Goal: Task Accomplishment & Management: Manage account settings

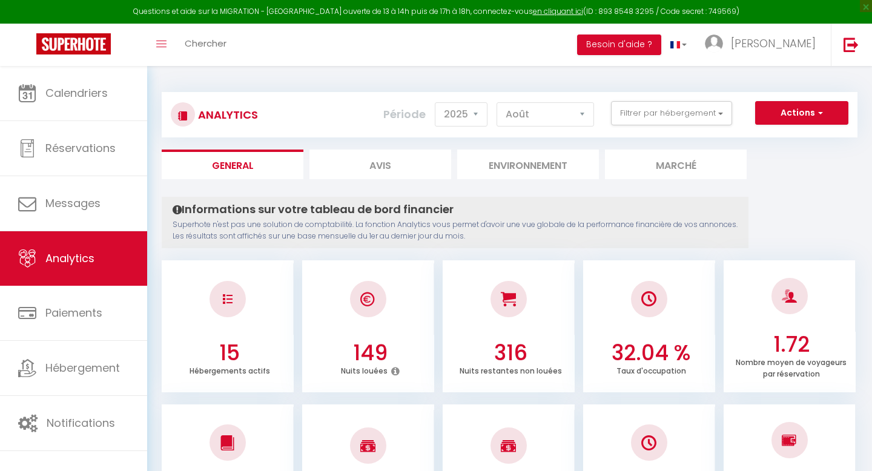
select select "2025"
select select "8"
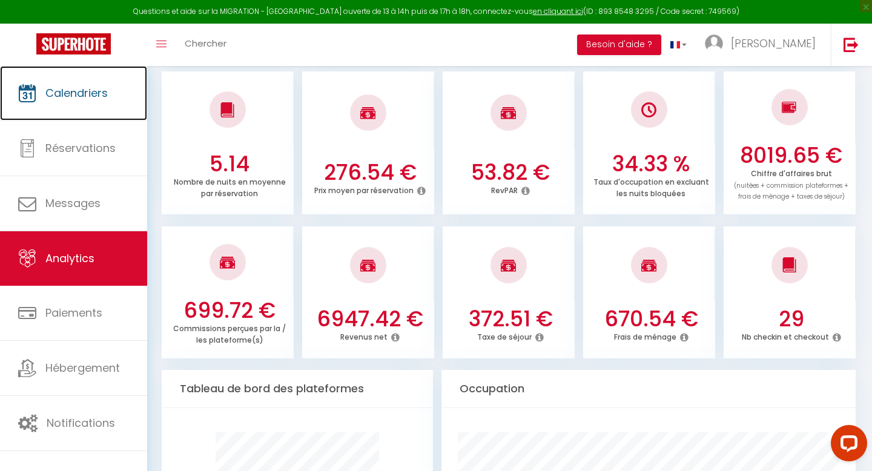
scroll to position [334, 0]
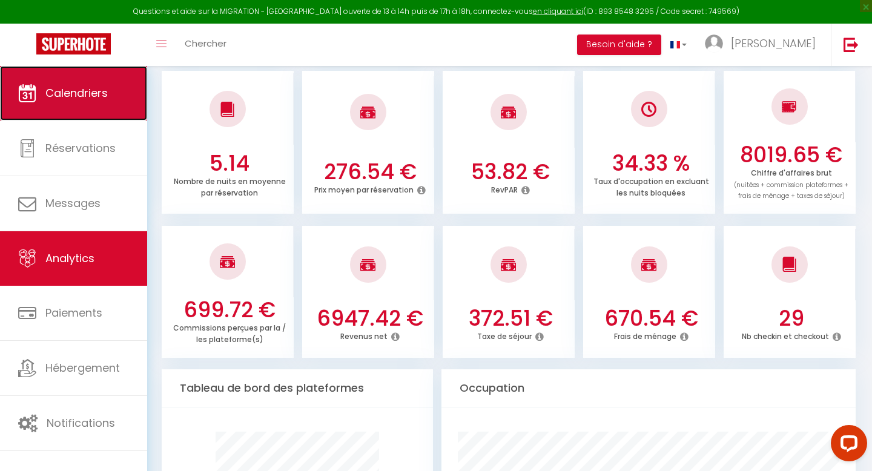
click at [53, 96] on span "Calendriers" at bounding box center [76, 92] width 62 height 15
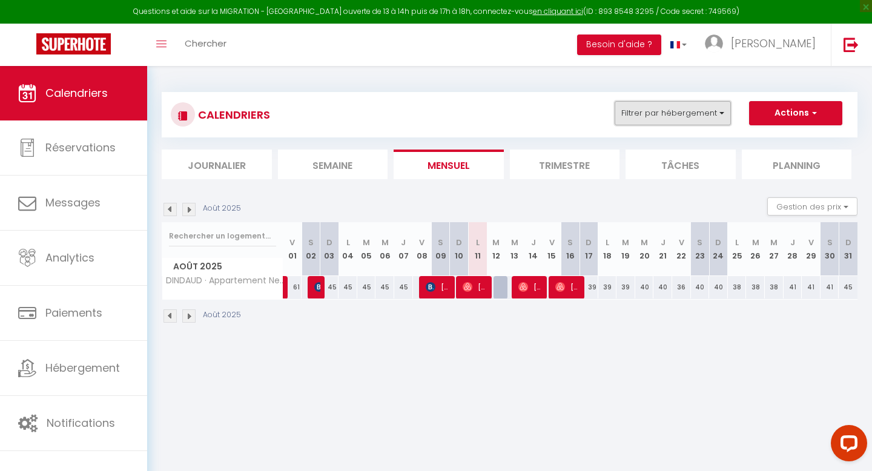
click at [688, 107] on button "Filtrer par hébergement" at bounding box center [673, 113] width 116 height 24
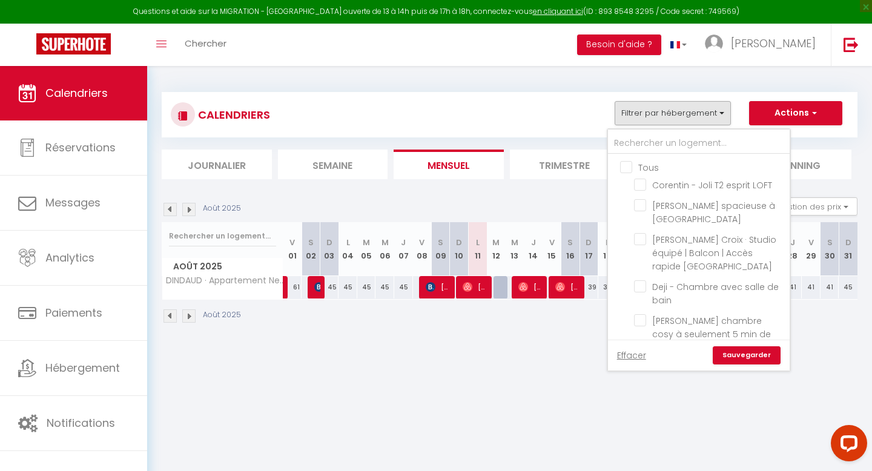
click at [628, 157] on ul "Tous Corentin - Joli T2 esprit LOFT [PERSON_NAME] spacieuse à Lambersart [PERSO…" at bounding box center [699, 403] width 182 height 499
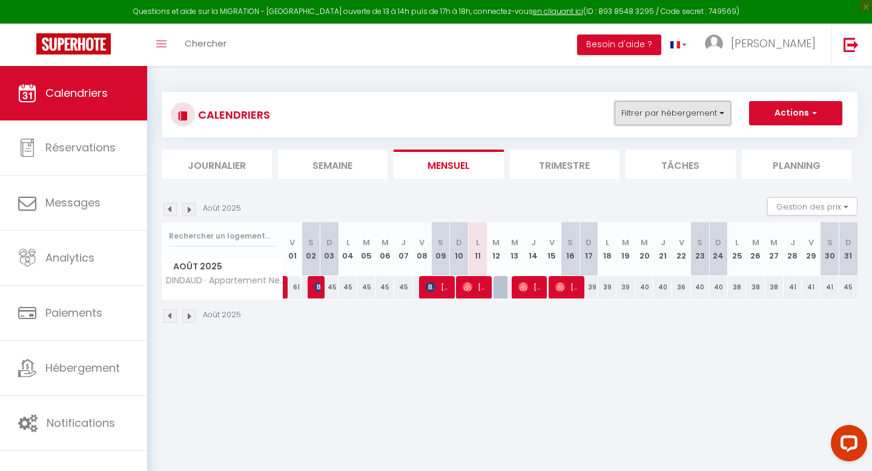
click at [659, 117] on button "Filtrer par hébergement" at bounding box center [673, 113] width 116 height 24
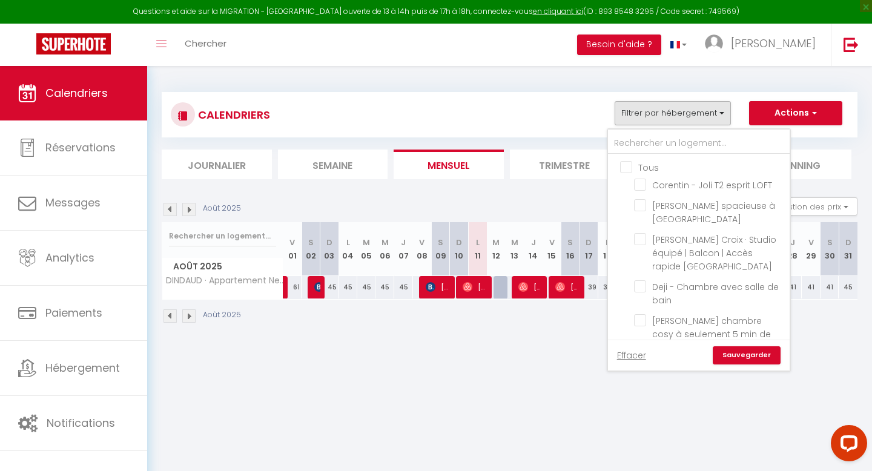
click at [628, 169] on input "Tous" at bounding box center [711, 166] width 182 height 12
checkbox input "true"
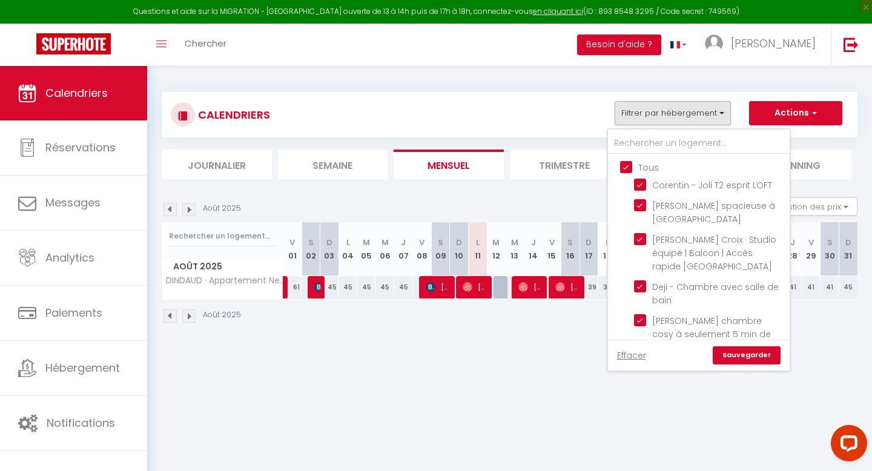
checkbox input "true"
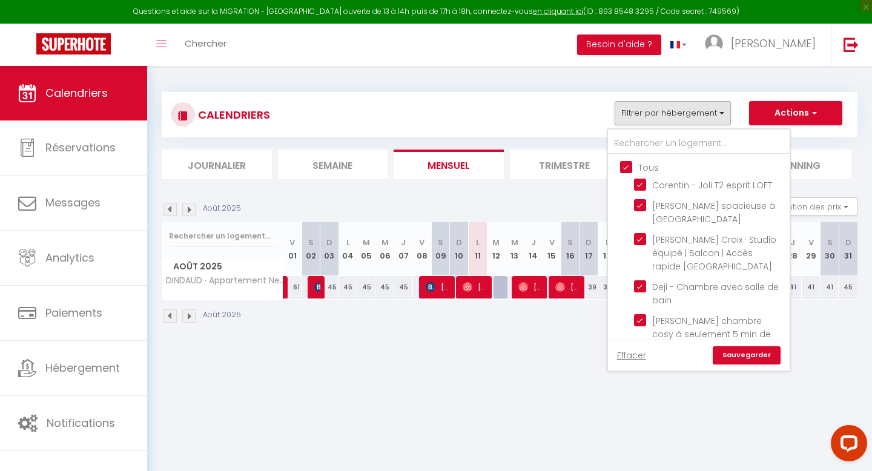
checkbox input "true"
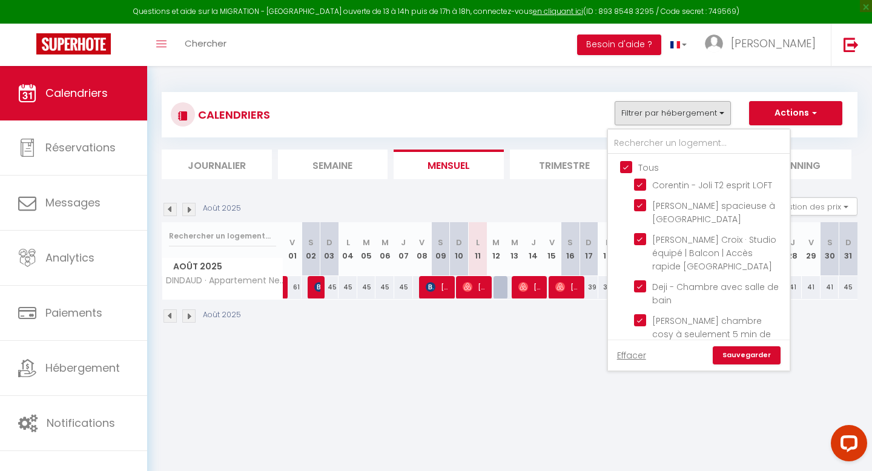
checkbox input "true"
click at [740, 357] on link "Sauvegarder" at bounding box center [747, 355] width 68 height 18
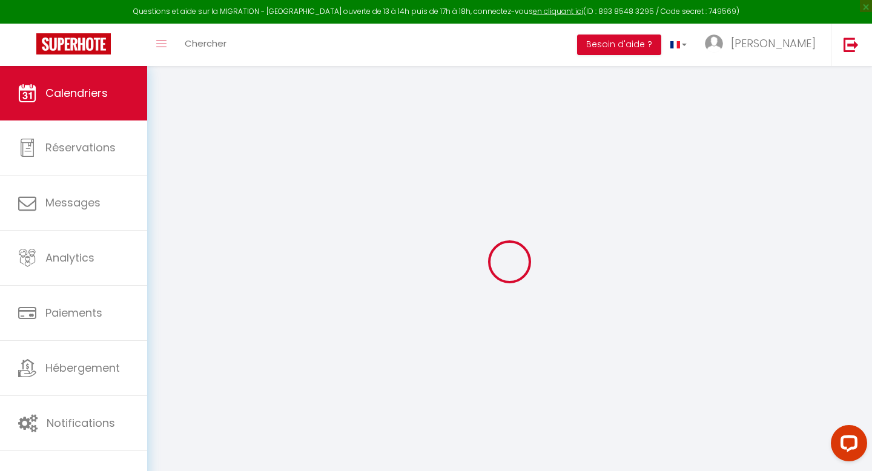
select select
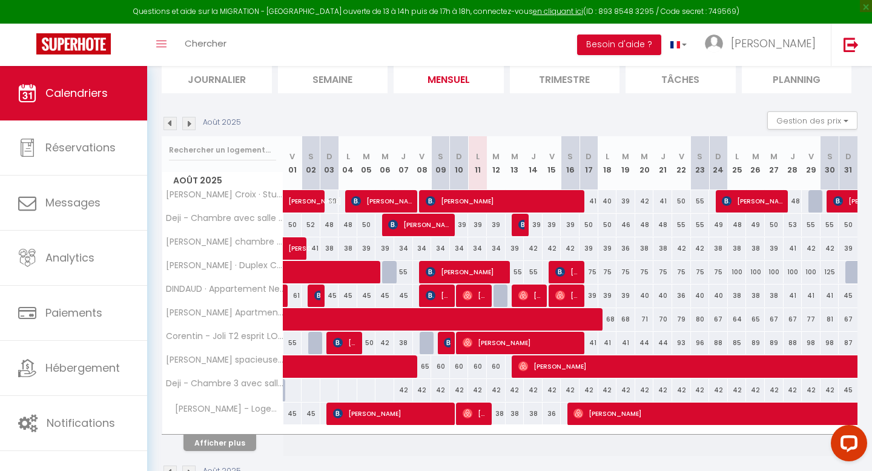
scroll to position [120, 0]
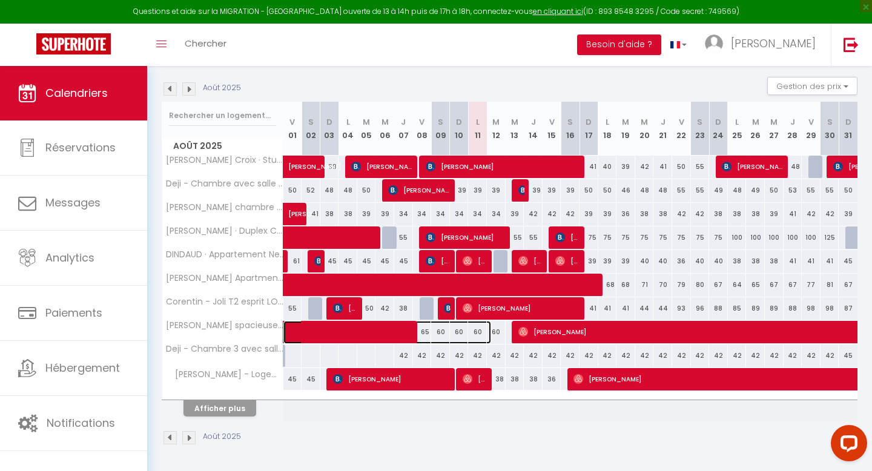
click at [337, 331] on span at bounding box center [393, 332] width 195 height 23
select select "OK"
select select "0"
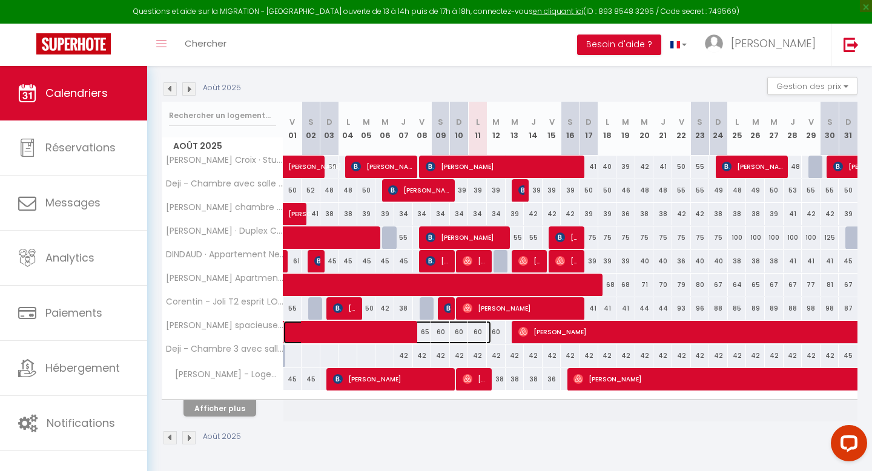
select select "1"
select select
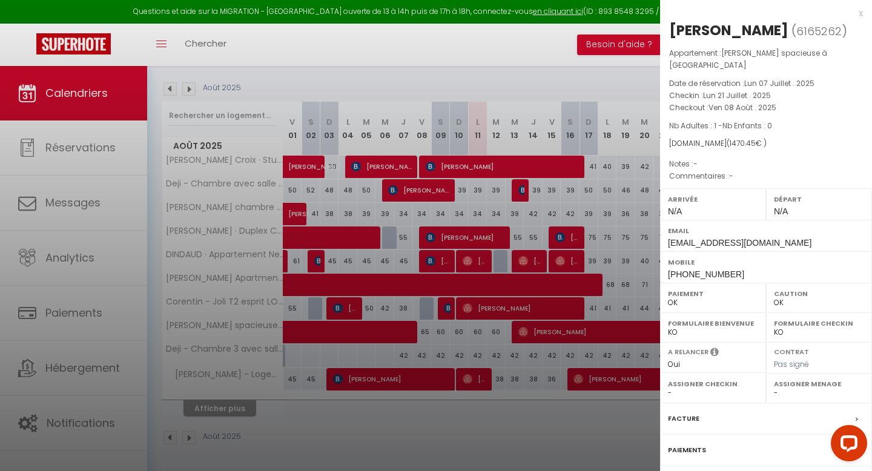
click at [343, 345] on div at bounding box center [436, 235] width 872 height 471
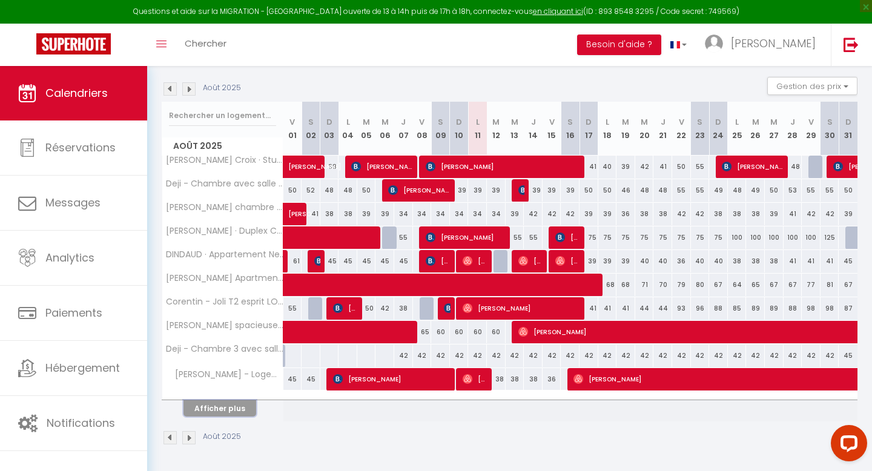
click at [240, 412] on button "Afficher plus" at bounding box center [219, 408] width 73 height 16
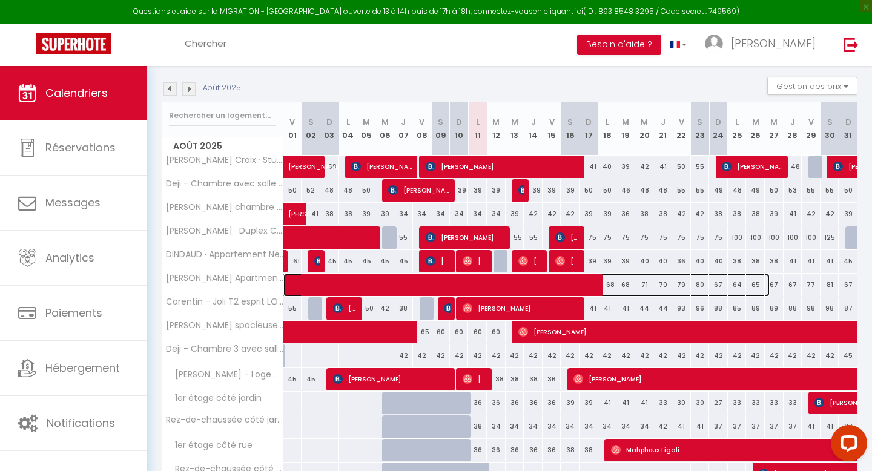
click at [344, 280] on span at bounding box center [532, 285] width 473 height 23
select select "KO"
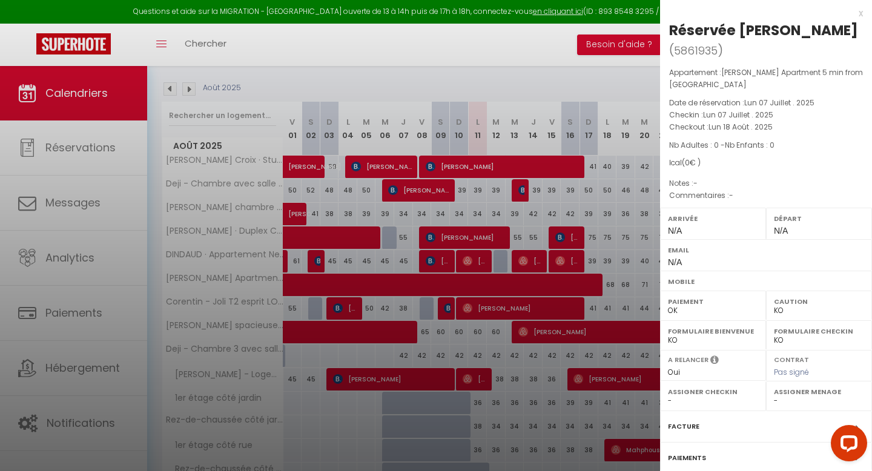
click at [294, 305] on div at bounding box center [436, 235] width 872 height 471
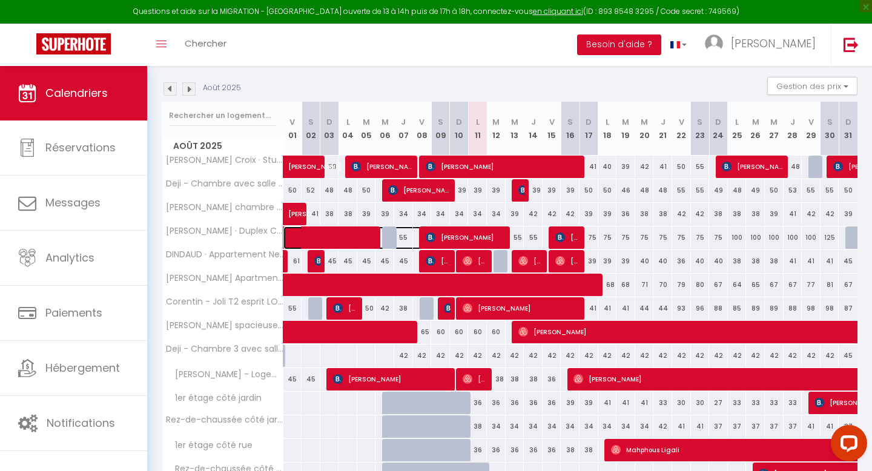
click at [325, 231] on span at bounding box center [365, 237] width 139 height 23
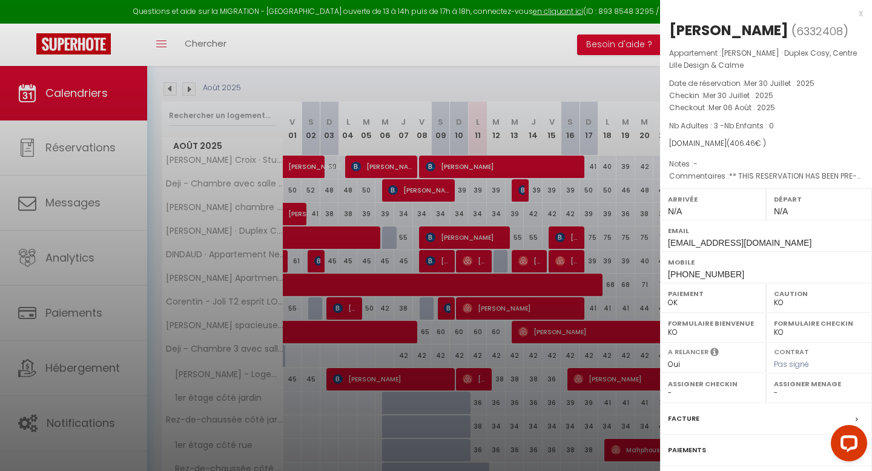
click at [346, 210] on div at bounding box center [436, 235] width 872 height 471
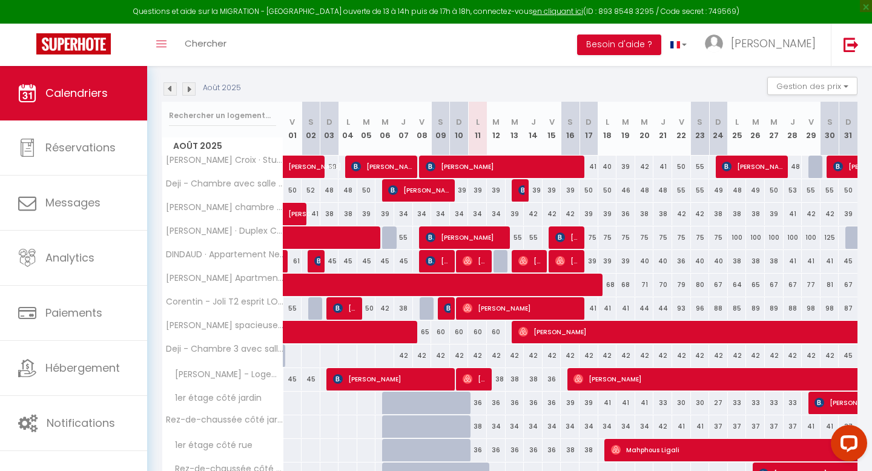
scroll to position [209, 0]
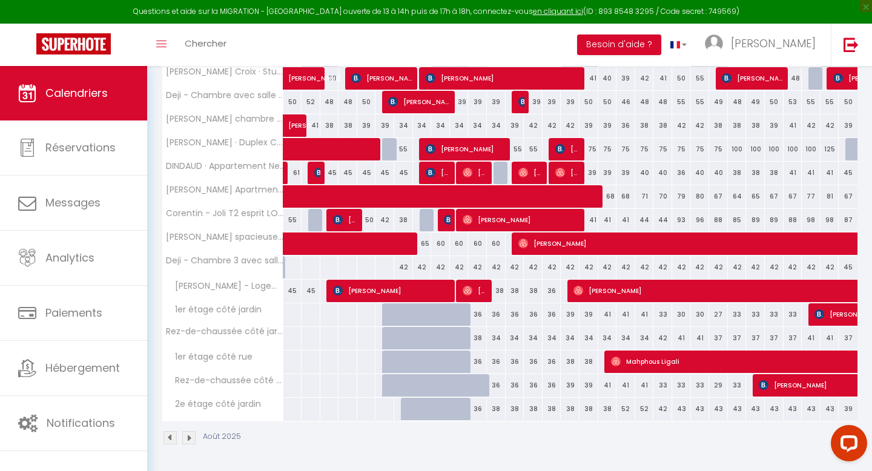
click at [475, 318] on div "36" at bounding box center [477, 314] width 19 height 22
type input "36"
type input "Lun 11 Août 2025"
type input "[DATE]"
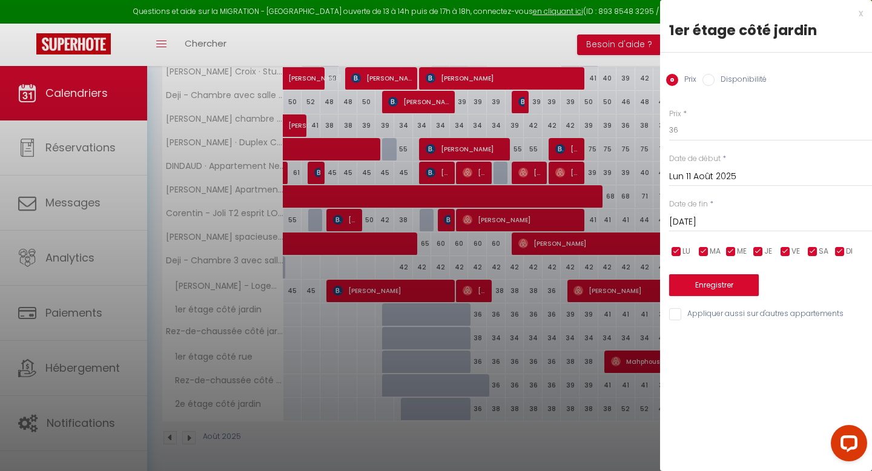
click at [714, 77] on label "Disponibilité" at bounding box center [740, 80] width 52 height 13
click at [714, 77] on input "Disponibilité" at bounding box center [708, 80] width 12 height 12
radio input "true"
radio input "false"
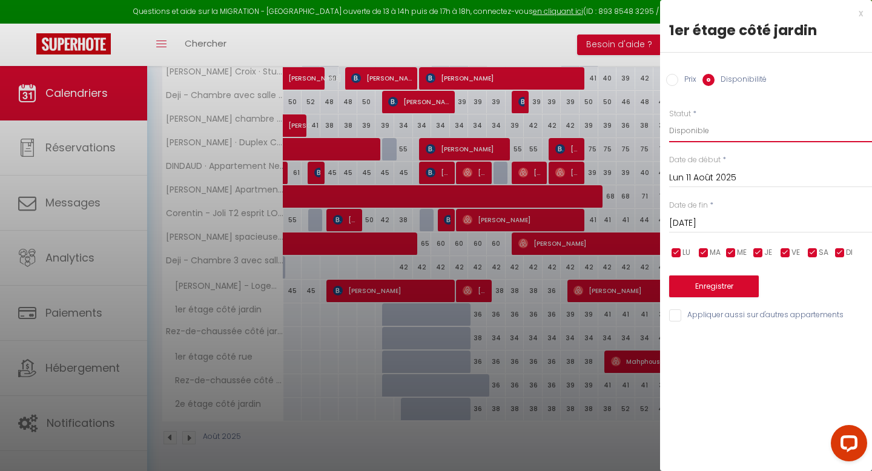
click at [720, 132] on select "Disponible Indisponible" at bounding box center [770, 130] width 203 height 23
select select "0"
click at [707, 288] on button "Enregistrer" at bounding box center [714, 286] width 90 height 22
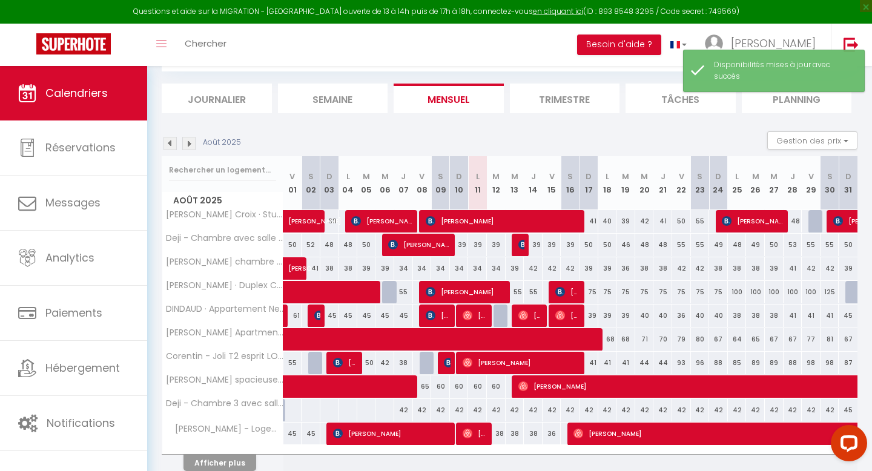
scroll to position [120, 0]
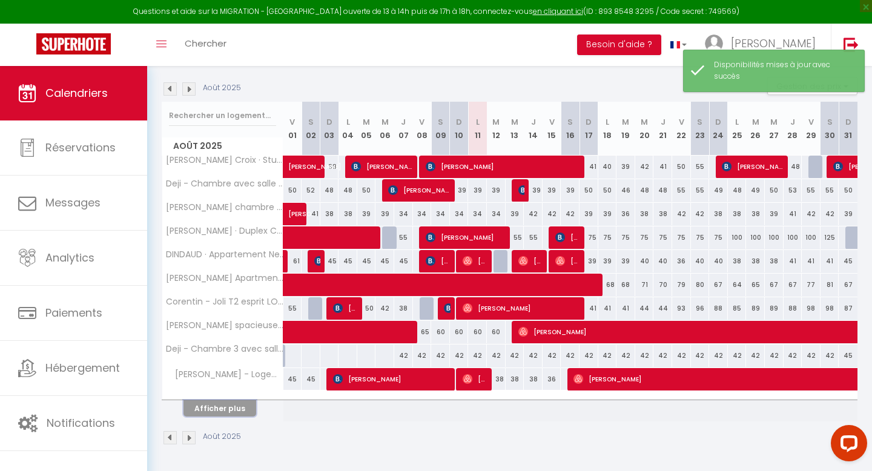
click at [231, 407] on button "Afficher plus" at bounding box center [219, 408] width 73 height 16
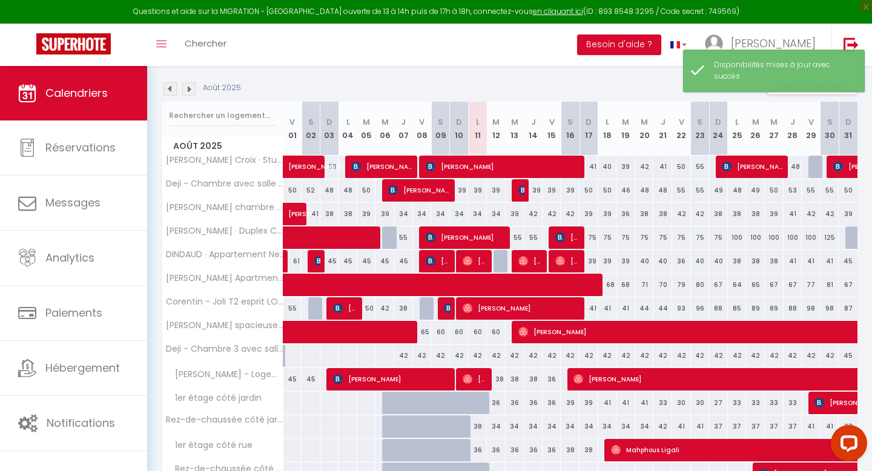
scroll to position [196, 0]
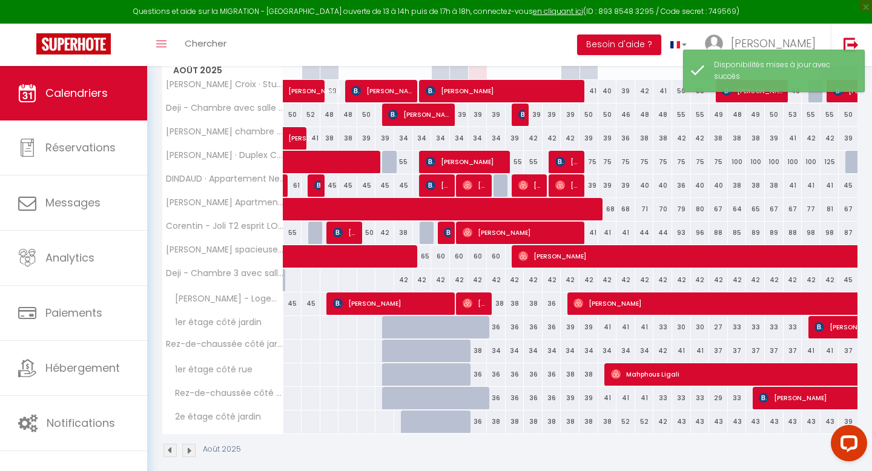
click at [477, 349] on div "38" at bounding box center [477, 351] width 19 height 22
select select "1"
type input "Lun 11 Août 2025"
type input "[DATE]"
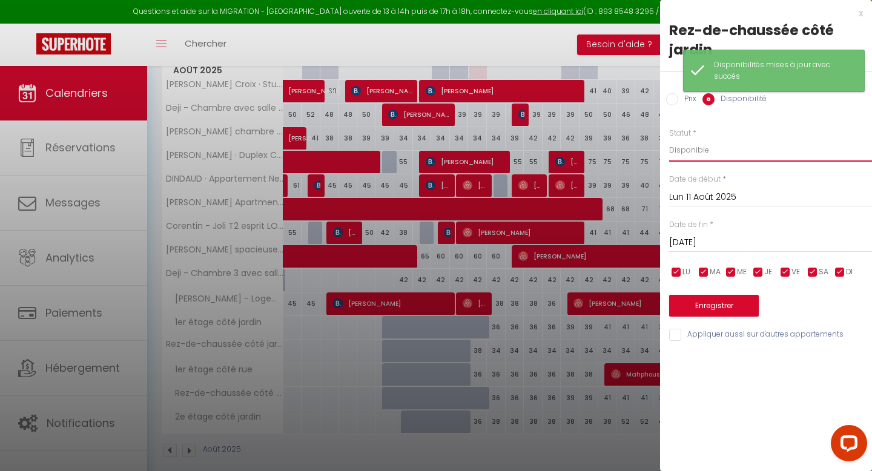
click at [715, 158] on select "Disponible Indisponible" at bounding box center [770, 150] width 203 height 23
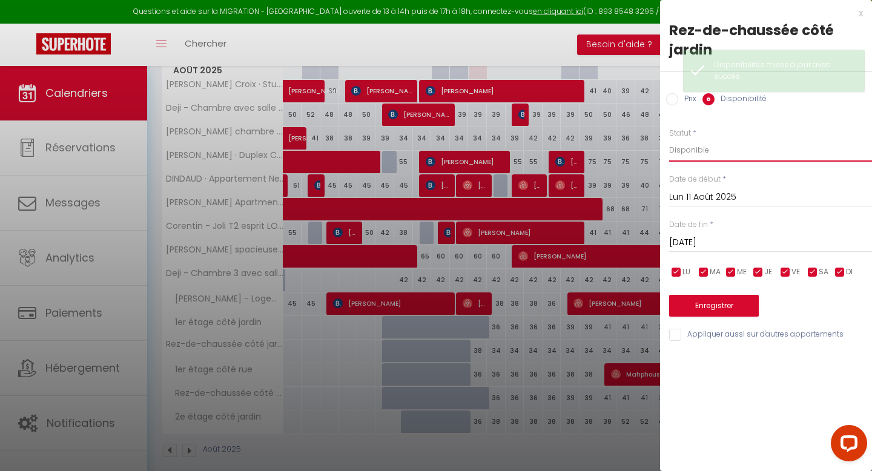
select select "0"
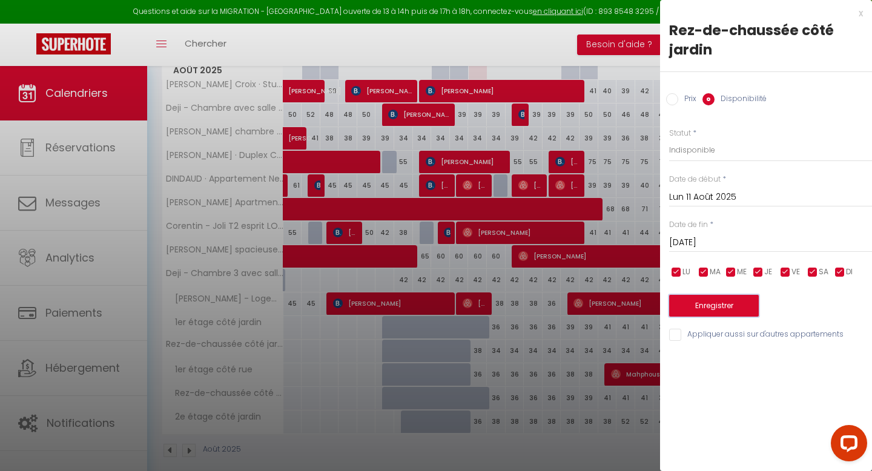
click at [696, 302] on button "Enregistrer" at bounding box center [714, 306] width 90 height 22
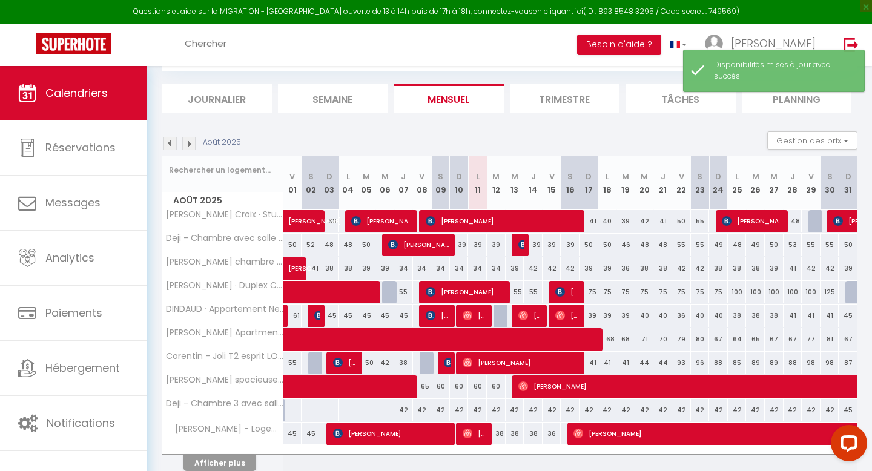
scroll to position [120, 0]
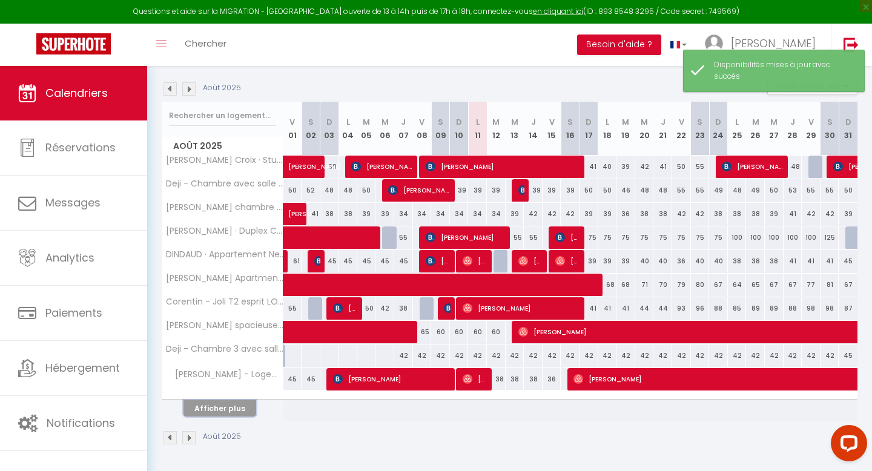
click at [246, 415] on button "Afficher plus" at bounding box center [219, 408] width 73 height 16
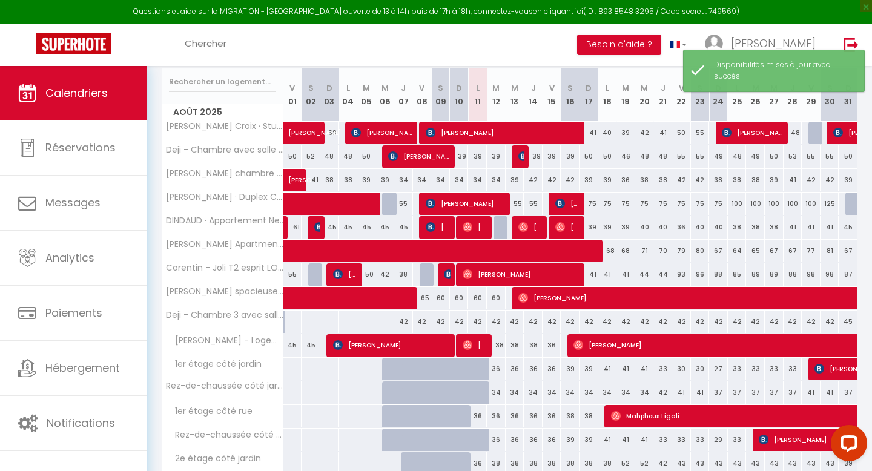
scroll to position [209, 0]
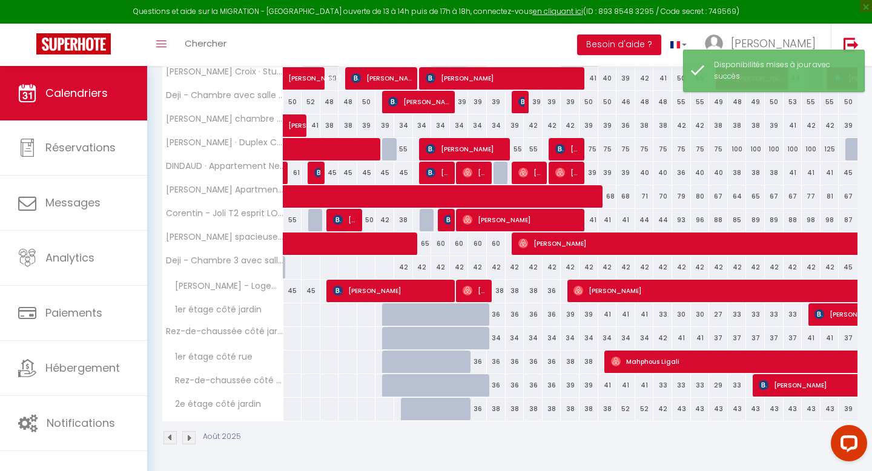
click at [473, 359] on div "36" at bounding box center [477, 362] width 19 height 22
select select "1"
type input "Lun 11 Août 2025"
type input "[DATE]"
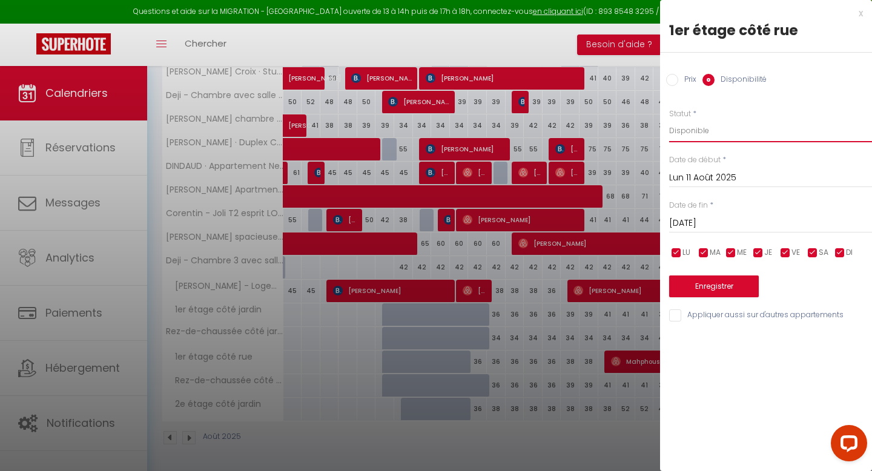
click at [710, 131] on select "Disponible Indisponible" at bounding box center [770, 130] width 203 height 23
select select "0"
click at [692, 286] on button "Enregistrer" at bounding box center [714, 286] width 90 height 22
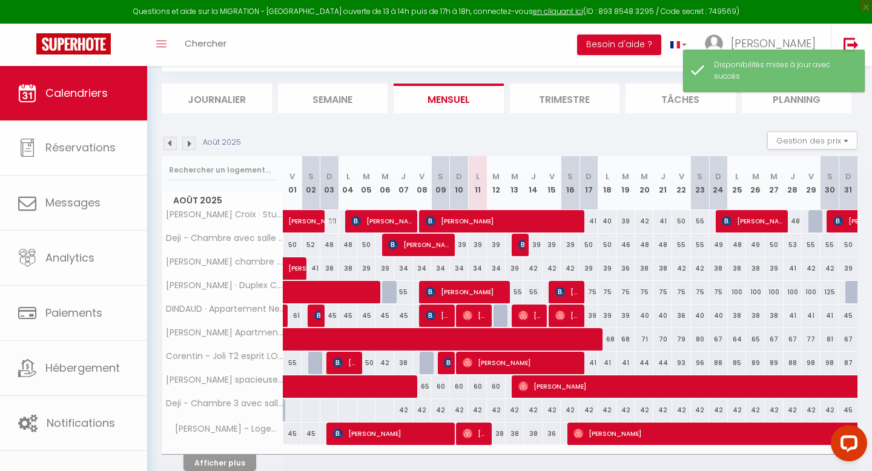
scroll to position [120, 0]
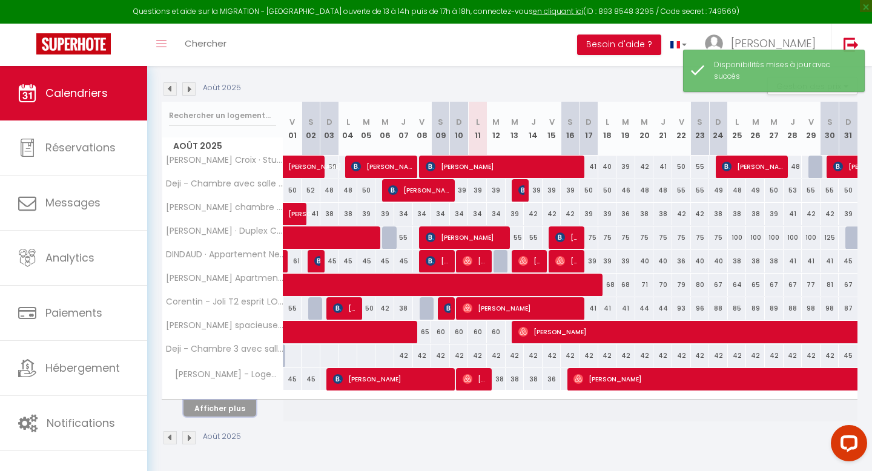
click at [236, 410] on button "Afficher plus" at bounding box center [219, 408] width 73 height 16
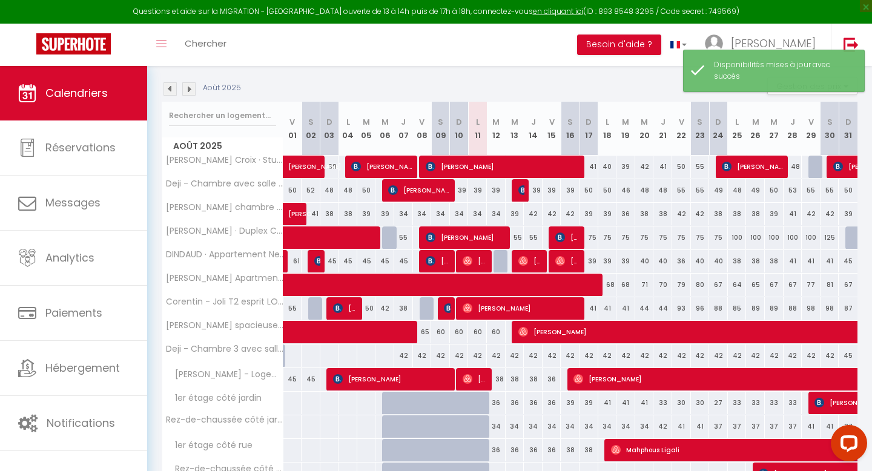
scroll to position [209, 0]
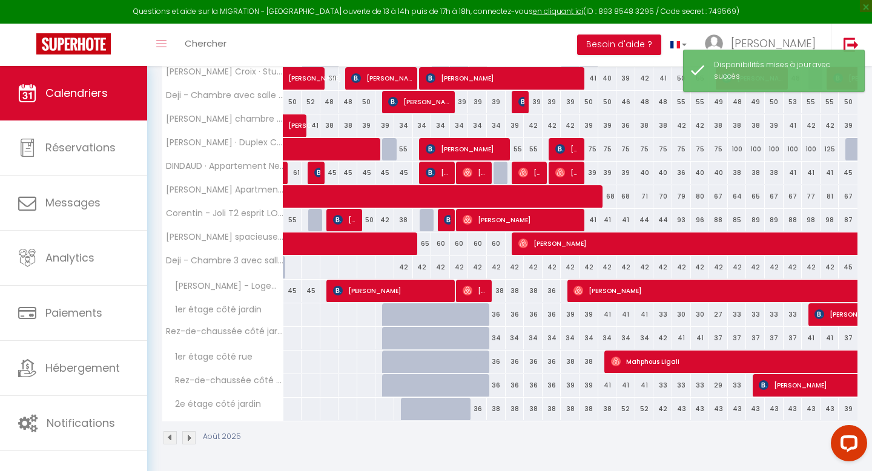
click at [478, 412] on div "36" at bounding box center [477, 409] width 19 height 22
select select "1"
type input "Lun 11 Août 2025"
type input "[DATE]"
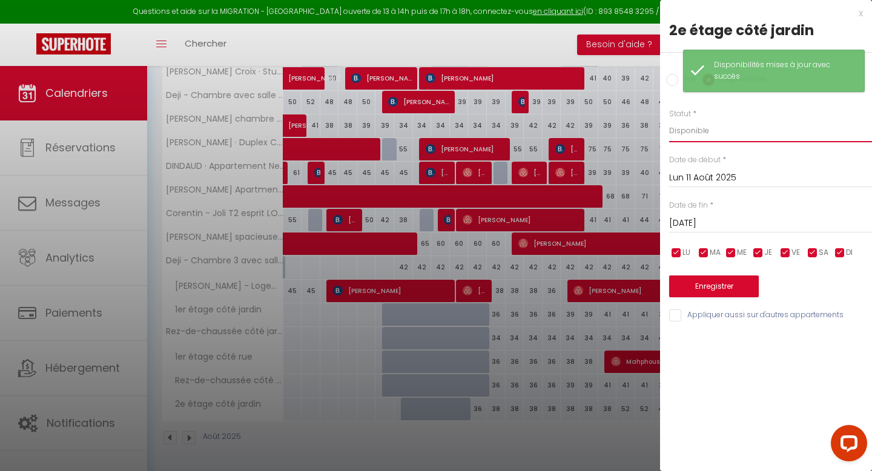
click at [733, 134] on select "Disponible Indisponible" at bounding box center [770, 130] width 203 height 23
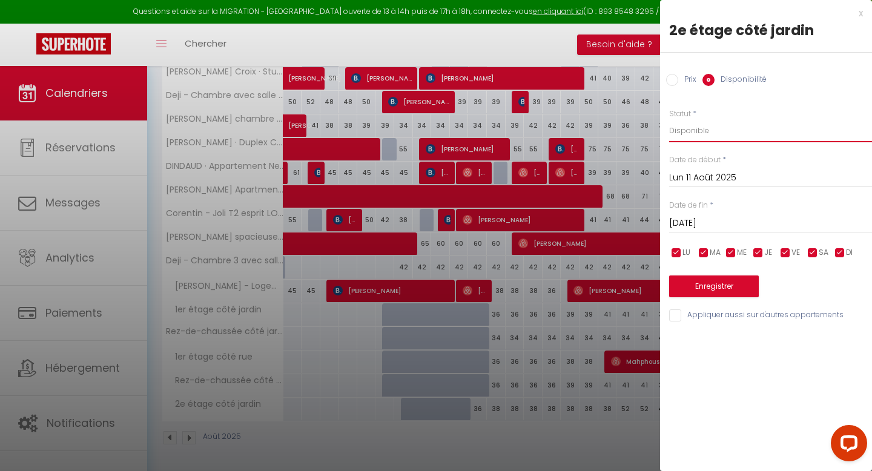
select select "0"
click at [705, 285] on button "Enregistrer" at bounding box center [714, 286] width 90 height 22
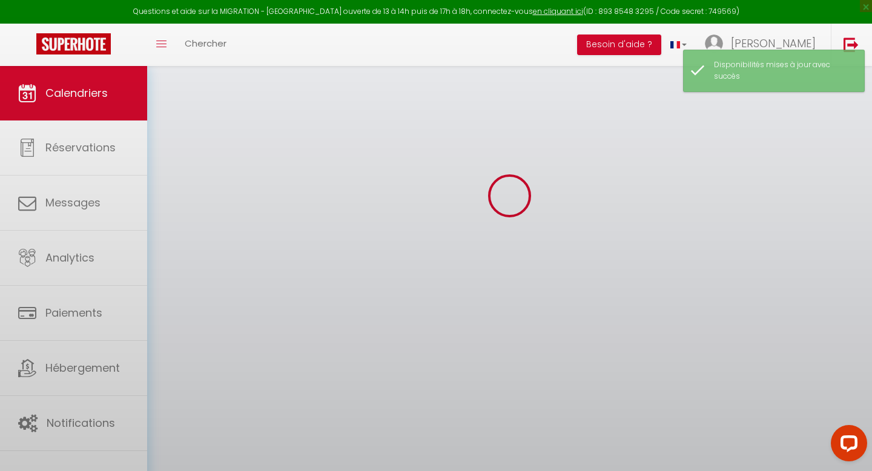
scroll to position [120, 0]
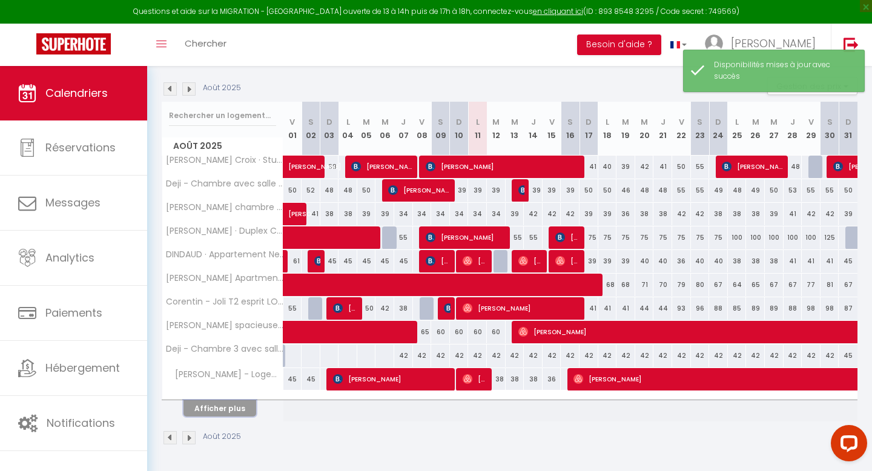
click at [234, 403] on button "Afficher plus" at bounding box center [219, 408] width 73 height 16
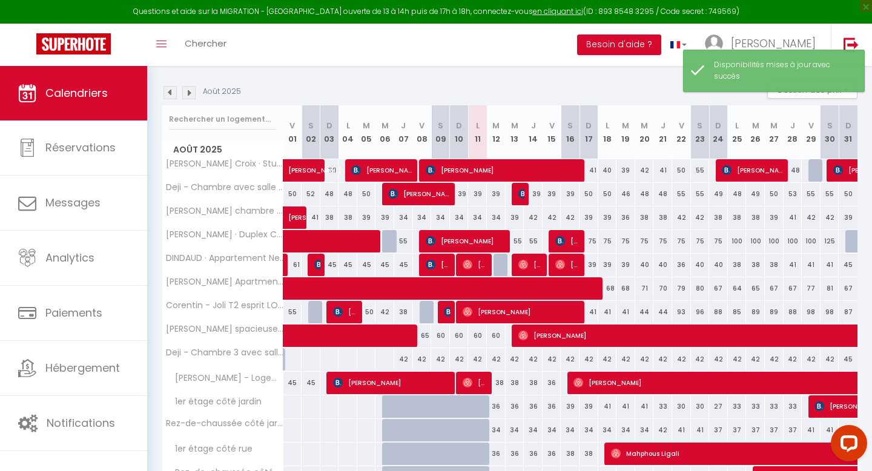
scroll to position [119, 0]
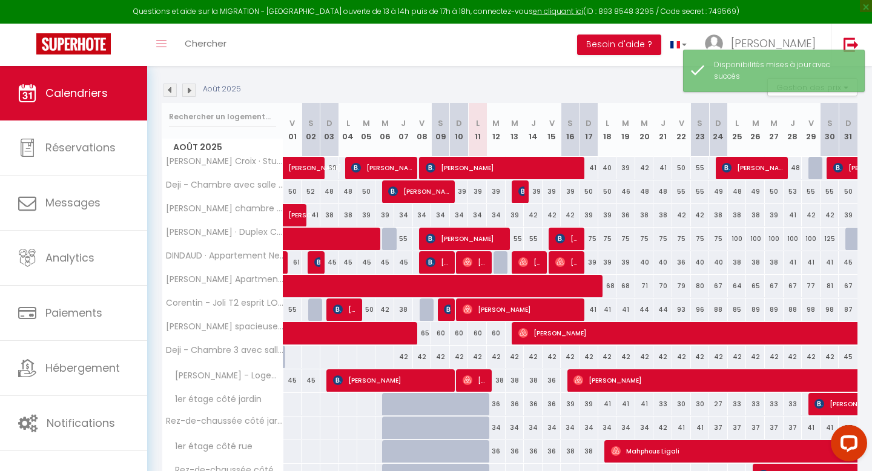
click at [499, 380] on div "38" at bounding box center [496, 380] width 19 height 22
select select "1"
type input "[DATE]"
type input "Mer 13 Août 2025"
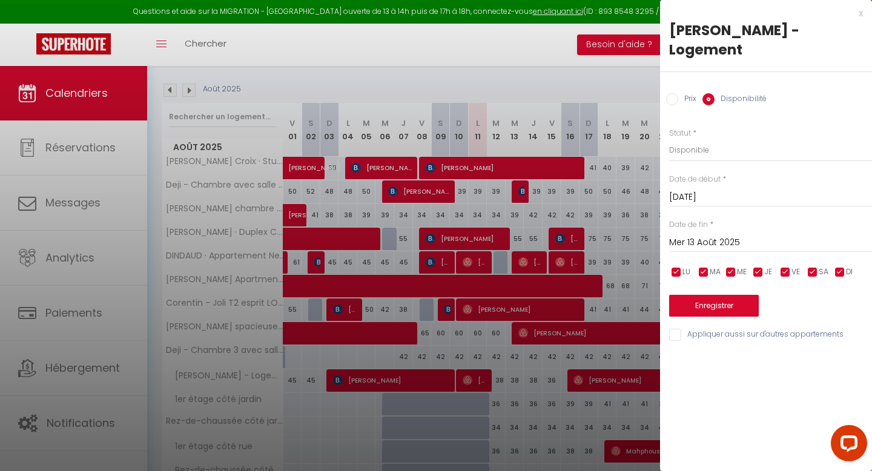
click at [677, 93] on input "Prix" at bounding box center [672, 99] width 12 height 12
radio input "true"
radio input "false"
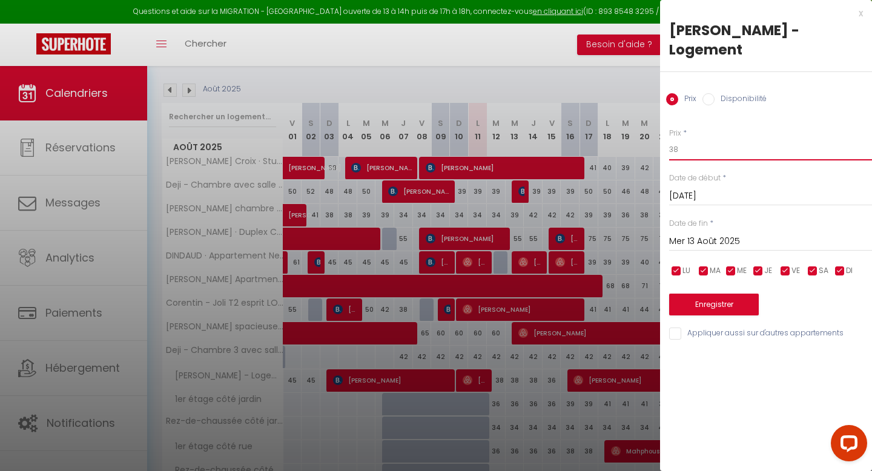
click at [705, 139] on input "38" at bounding box center [770, 150] width 203 height 22
type input "35"
click at [716, 234] on input "Mer 13 Août 2025" at bounding box center [770, 242] width 203 height 16
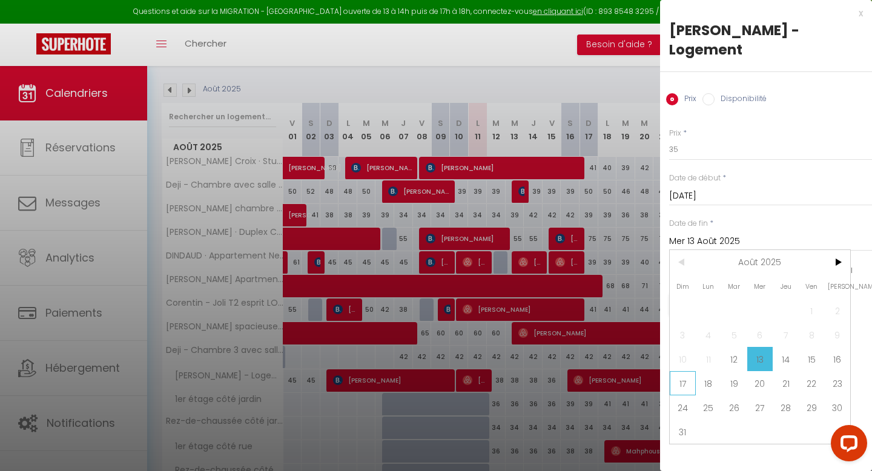
click at [688, 371] on span "17" at bounding box center [683, 383] width 26 height 24
type input "Dim 17 Août 2025"
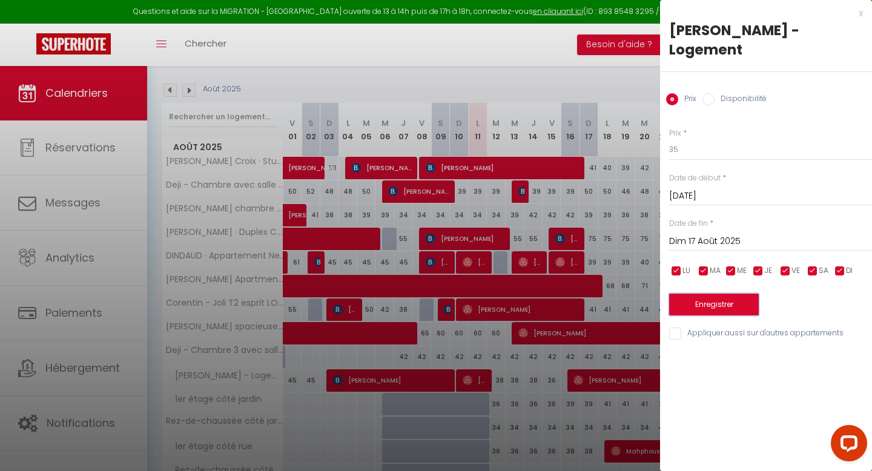
click at [734, 294] on button "Enregistrer" at bounding box center [714, 305] width 90 height 22
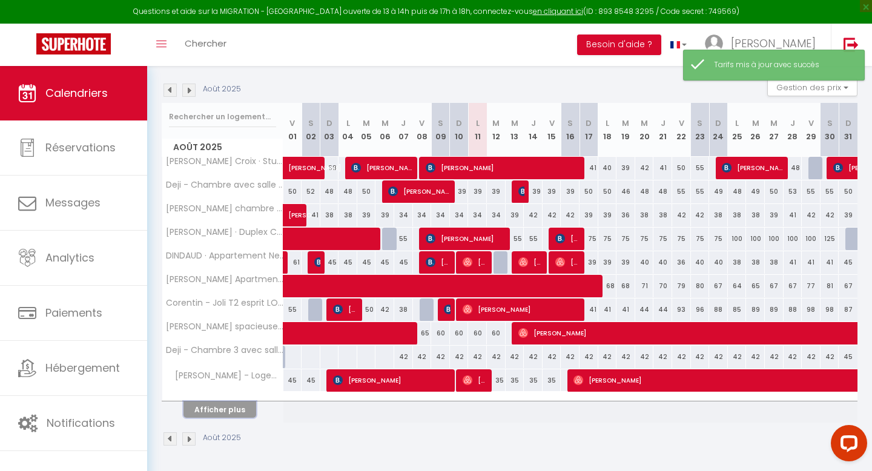
click at [208, 412] on button "Afficher plus" at bounding box center [219, 409] width 73 height 16
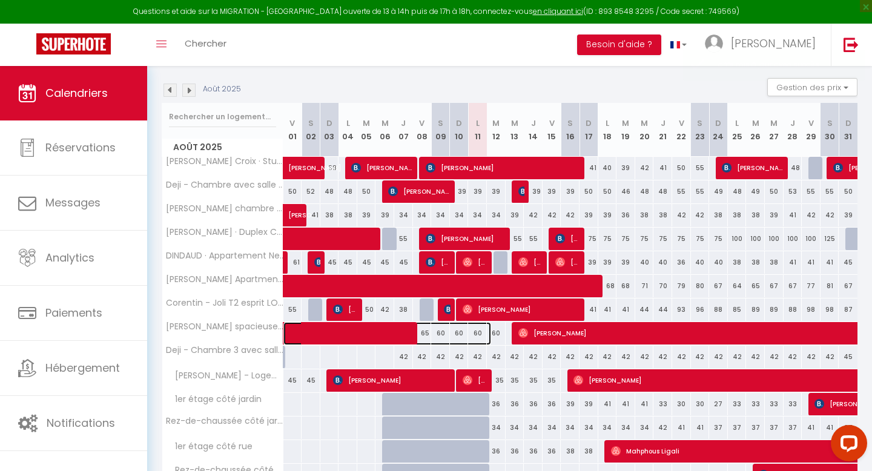
click at [476, 334] on span at bounding box center [393, 333] width 195 height 23
select select "OK"
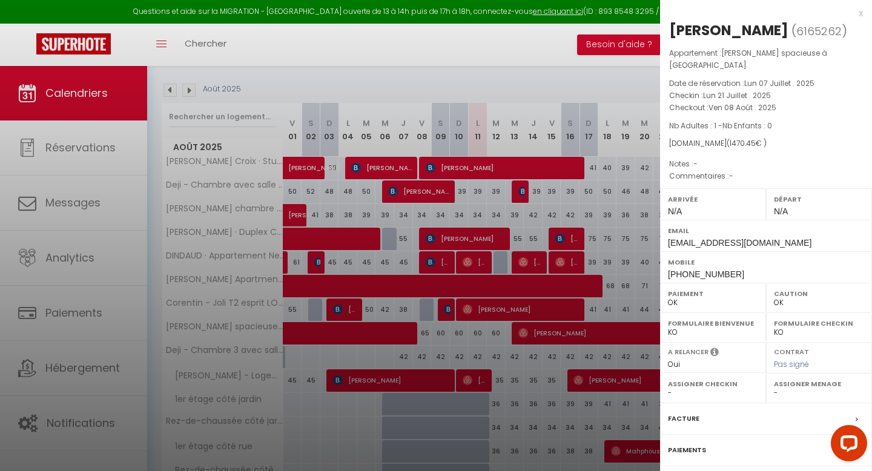
click at [449, 275] on div at bounding box center [436, 235] width 872 height 471
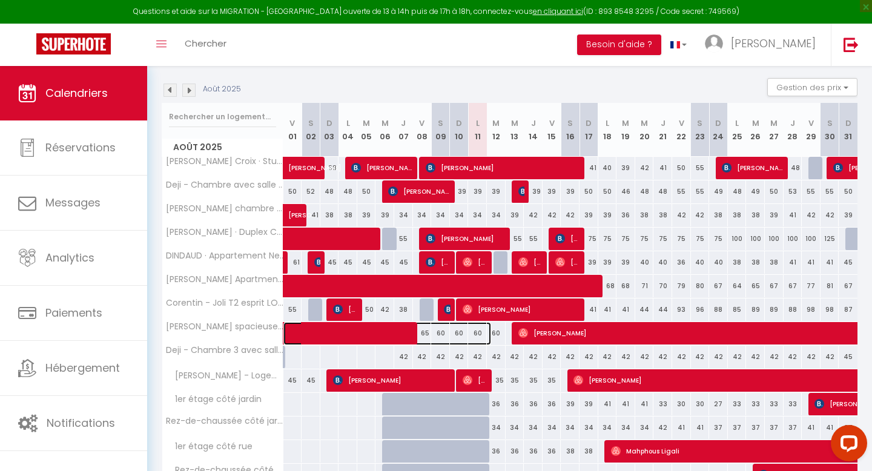
click at [455, 337] on span at bounding box center [393, 333] width 195 height 23
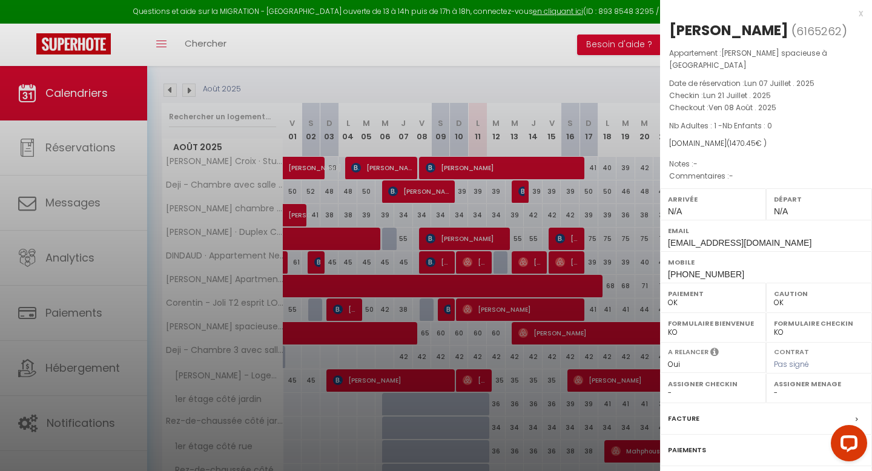
click at [455, 337] on div at bounding box center [436, 235] width 872 height 471
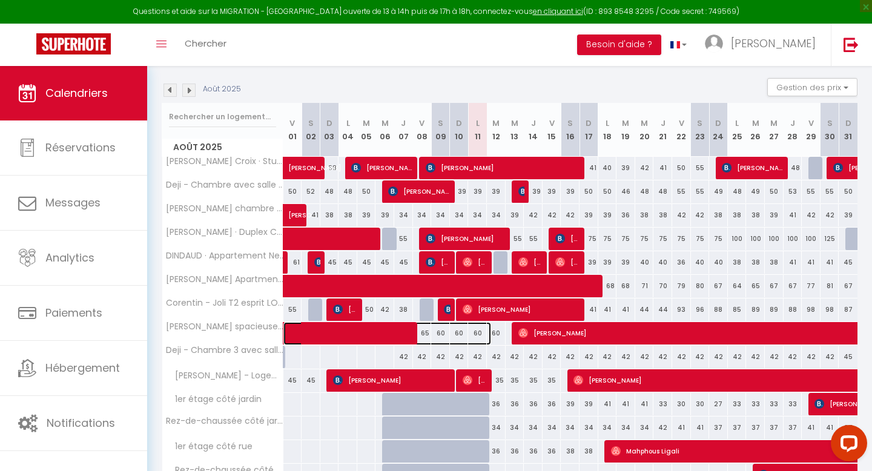
click at [477, 335] on span at bounding box center [393, 333] width 195 height 23
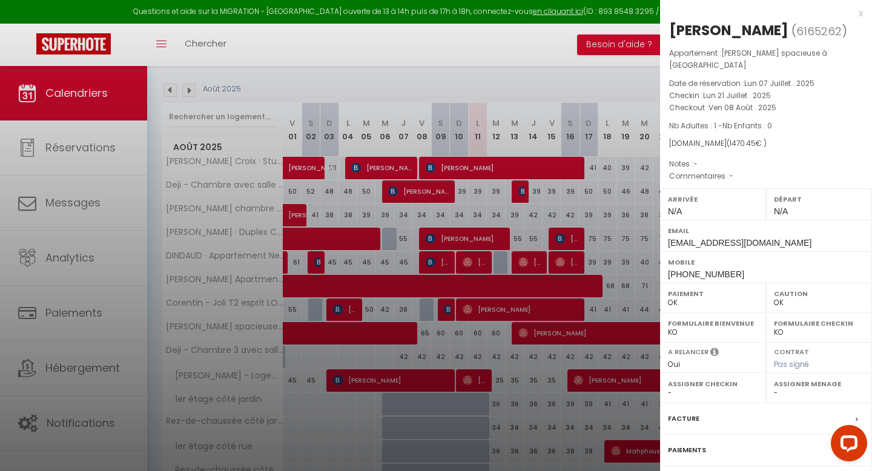
click at [481, 337] on div at bounding box center [436, 235] width 872 height 471
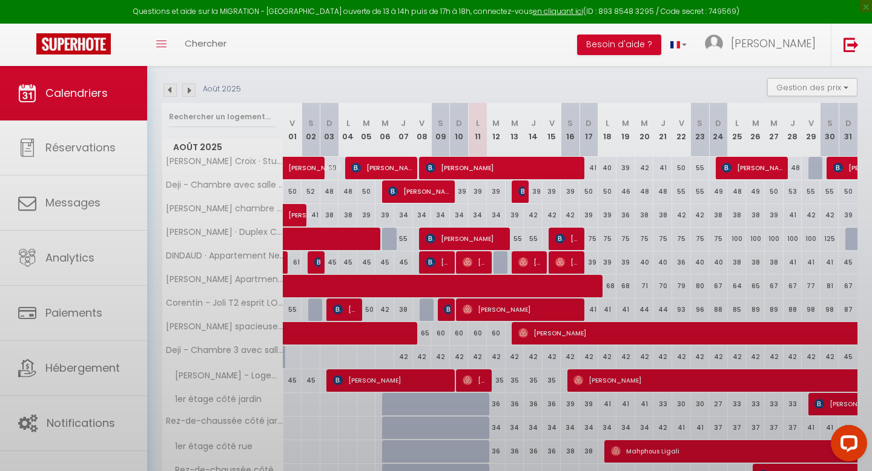
click at [502, 337] on body "Questions et aide sur la MIGRATION - [GEOGRAPHIC_DATA] ouverte de 13 à 14h puis…" at bounding box center [436, 254] width 872 height 615
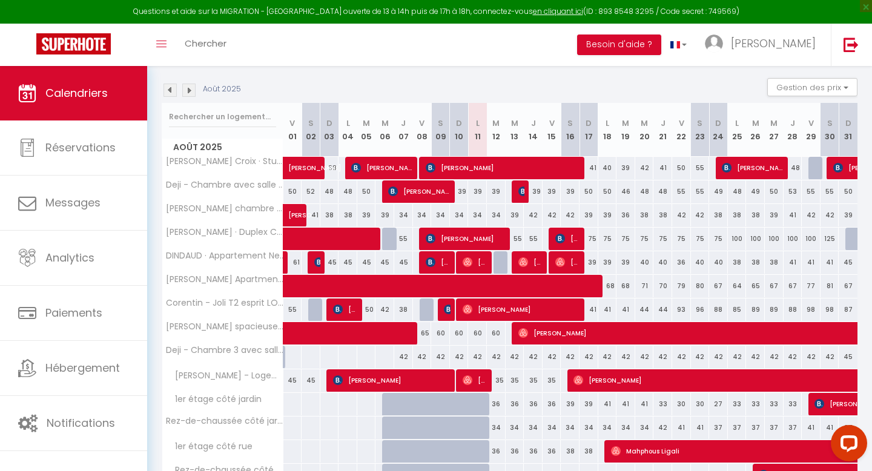
click at [503, 337] on div "60" at bounding box center [496, 333] width 19 height 22
type input "60"
type input "[DATE]"
type input "Mer 13 Août 2025"
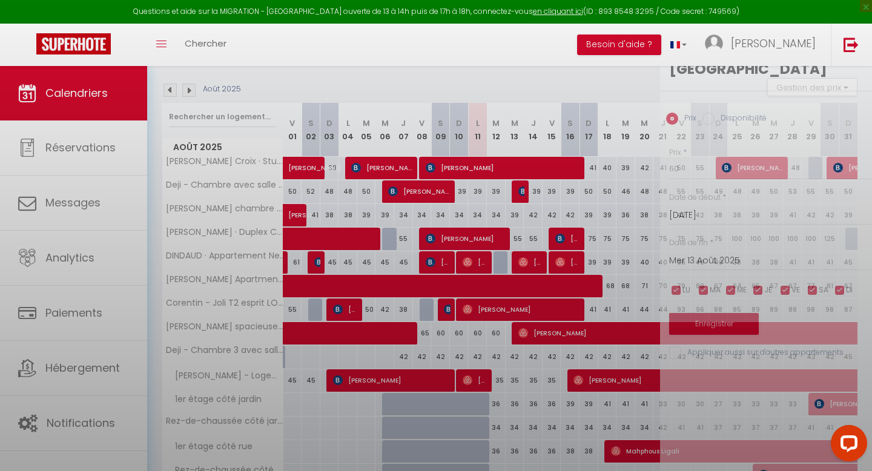
click at [501, 337] on div at bounding box center [436, 235] width 872 height 471
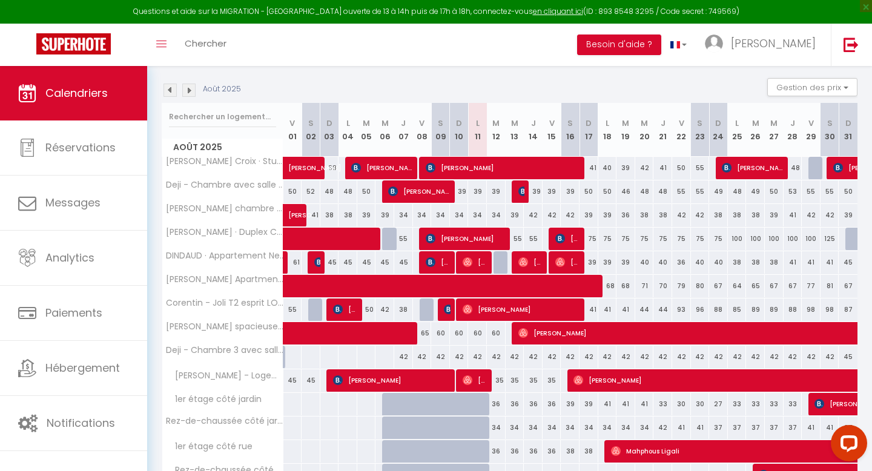
click at [501, 337] on div "60" at bounding box center [496, 333] width 19 height 22
type input "60"
type input "[DATE]"
type input "Mer 13 Août 2025"
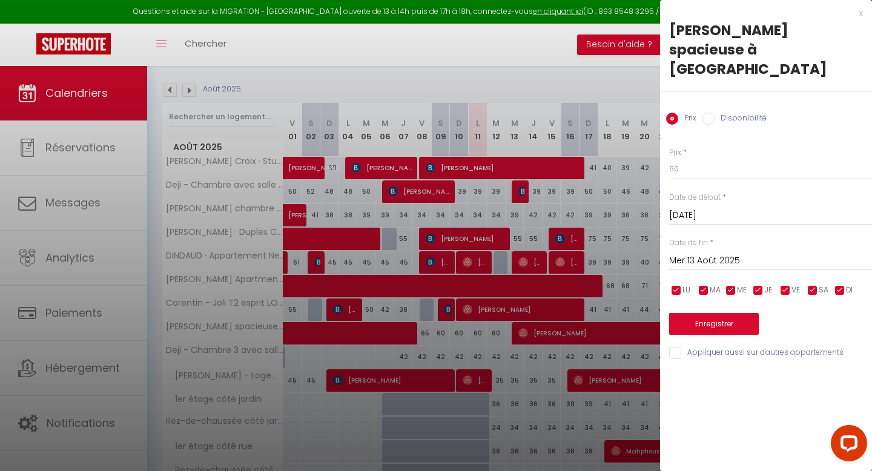
click at [688, 208] on input "[DATE]" at bounding box center [770, 216] width 203 height 16
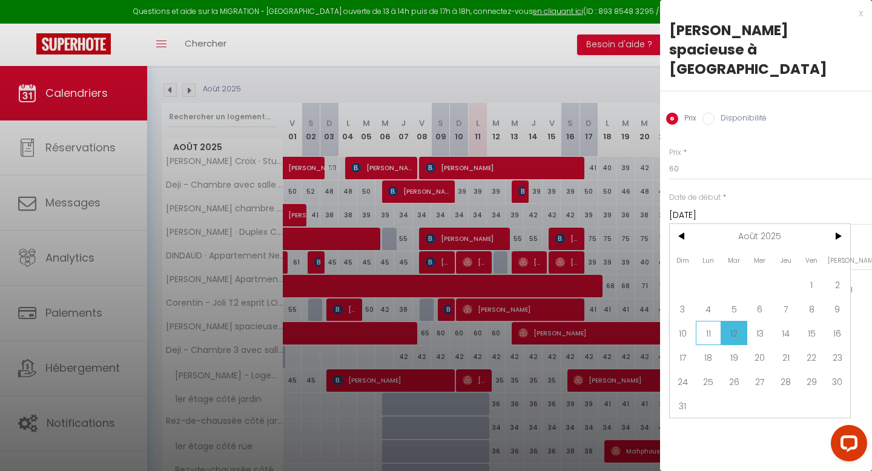
click at [699, 323] on span "11" at bounding box center [709, 333] width 26 height 24
type input "Lun 11 Août 2025"
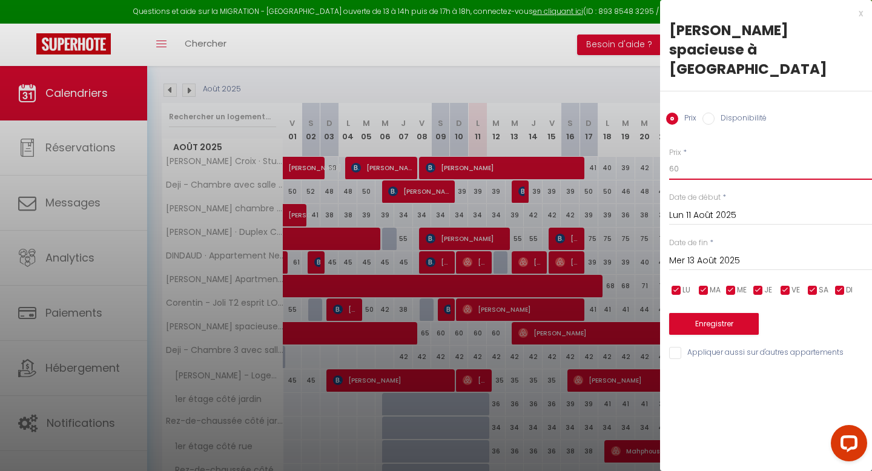
click at [688, 158] on input "60" at bounding box center [770, 169] width 203 height 22
type input "6"
type input "55"
click at [707, 313] on button "Enregistrer" at bounding box center [714, 324] width 90 height 22
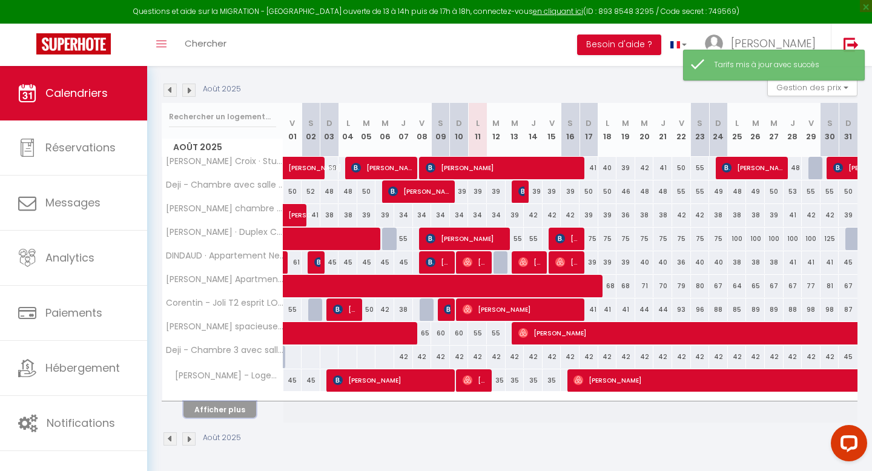
click at [240, 417] on button "Afficher plus" at bounding box center [219, 409] width 73 height 16
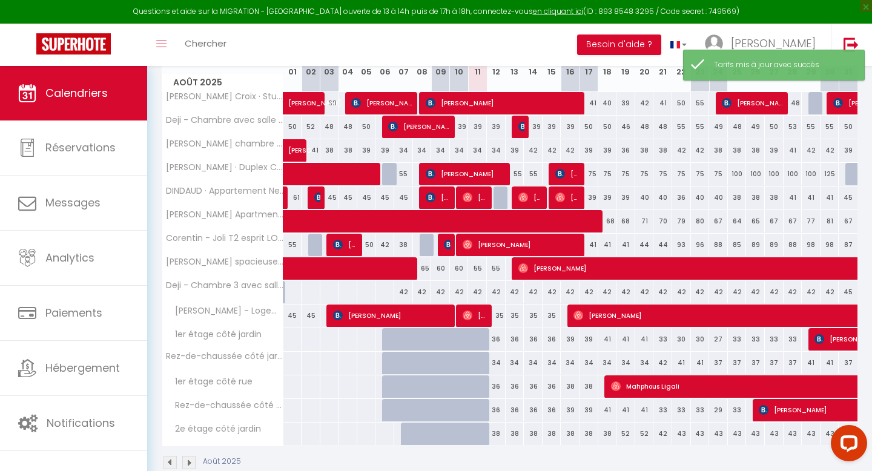
scroll to position [209, 0]
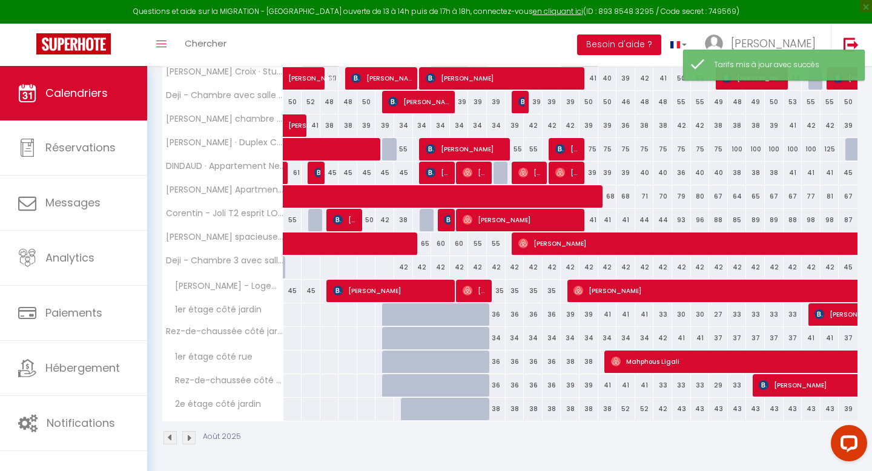
click at [494, 320] on div "36" at bounding box center [496, 314] width 19 height 22
type input "36"
type input "[DATE]"
type input "Mer 13 Août 2025"
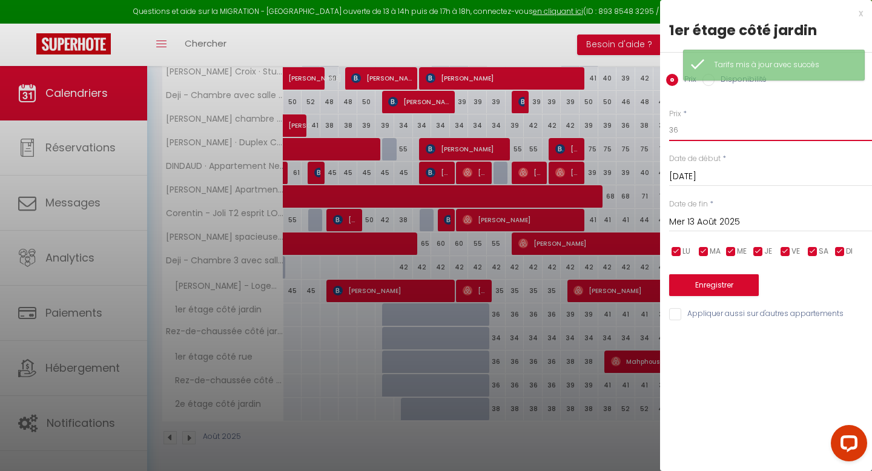
click at [685, 125] on input "36" at bounding box center [770, 130] width 203 height 22
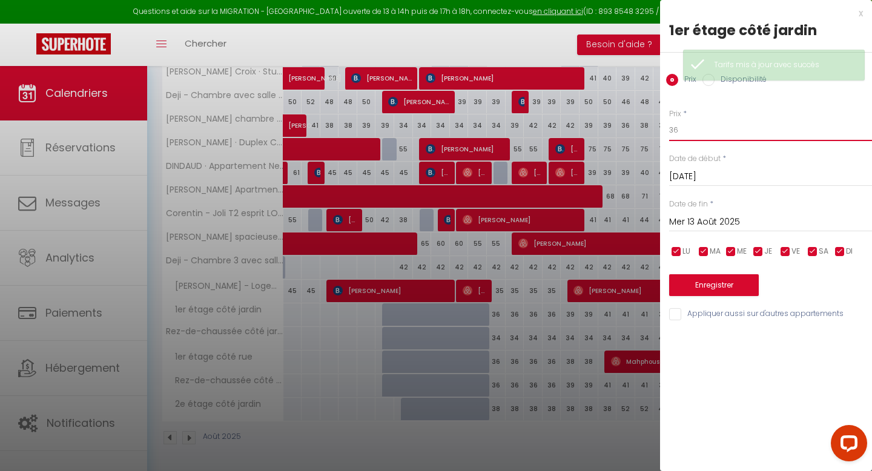
type input "3"
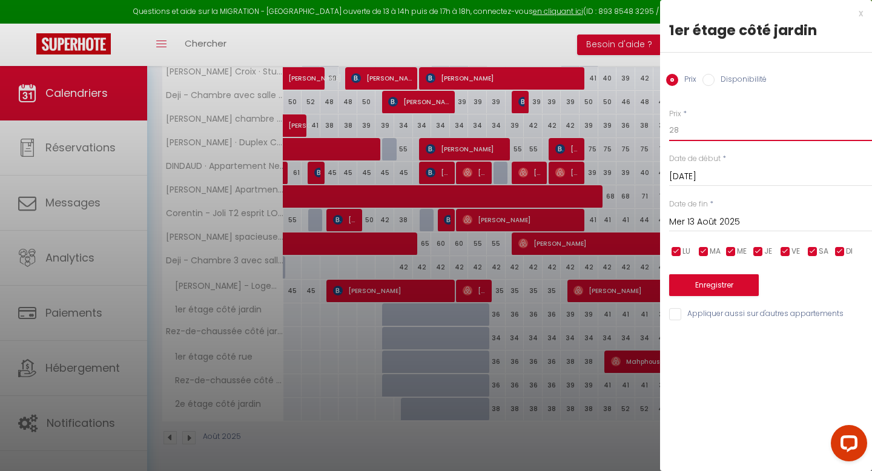
type input "28"
click at [716, 219] on input "Mer 13 Août 2025" at bounding box center [770, 222] width 203 height 16
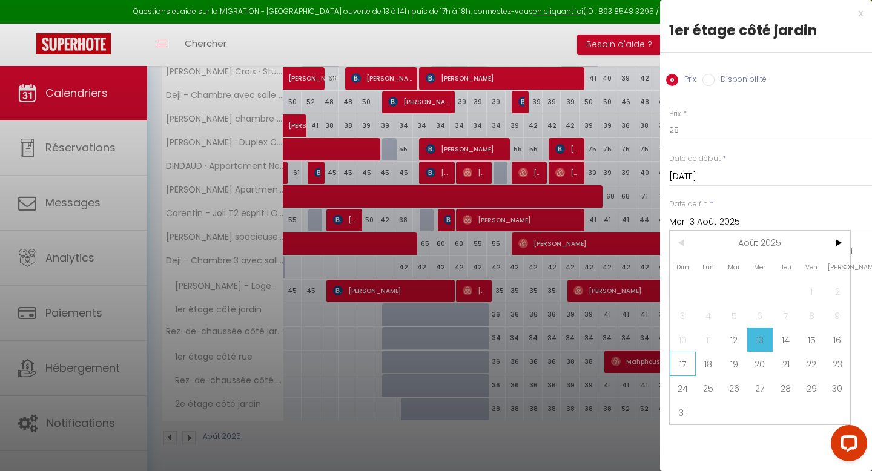
click at [682, 359] on span "17" at bounding box center [683, 364] width 26 height 24
type input "Dim 17 Août 2025"
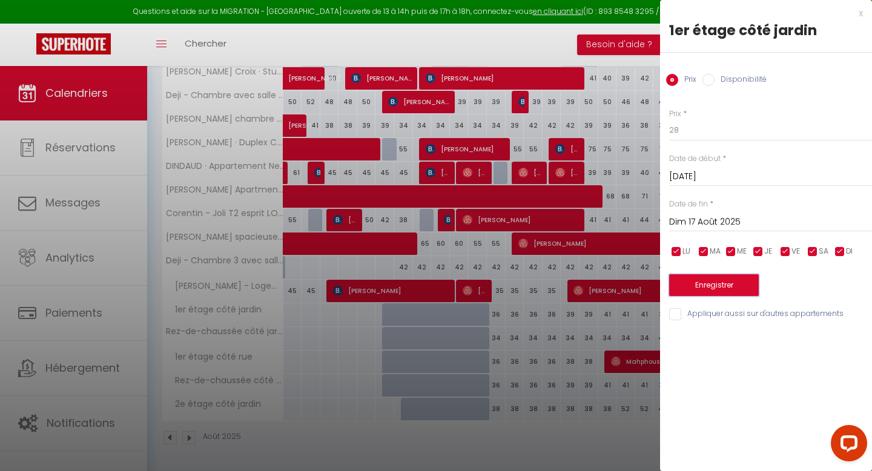
click at [720, 287] on button "Enregistrer" at bounding box center [714, 285] width 90 height 22
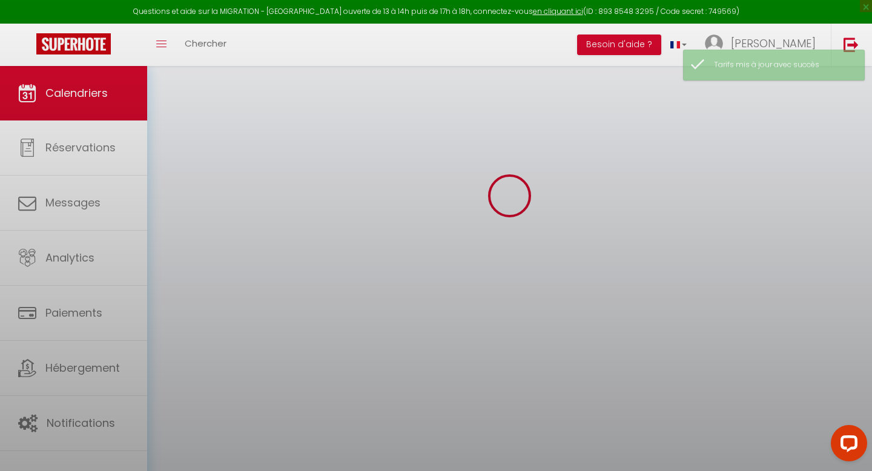
scroll to position [120, 0]
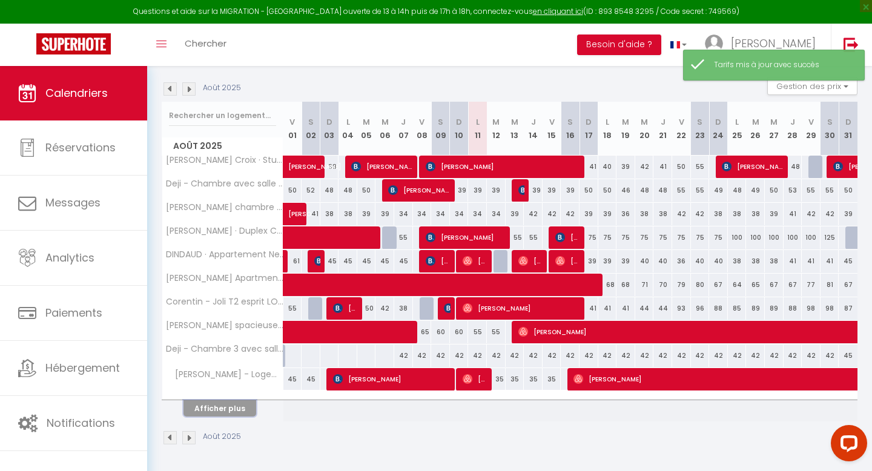
click at [237, 406] on button "Afficher plus" at bounding box center [219, 408] width 73 height 16
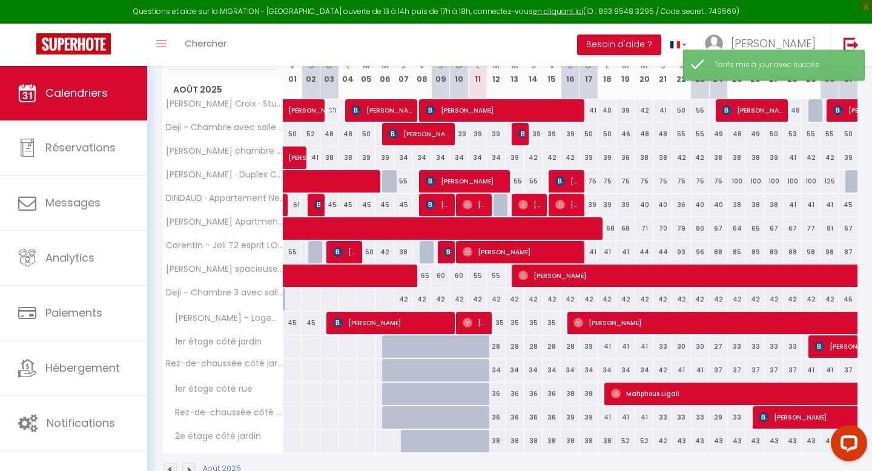
scroll to position [178, 0]
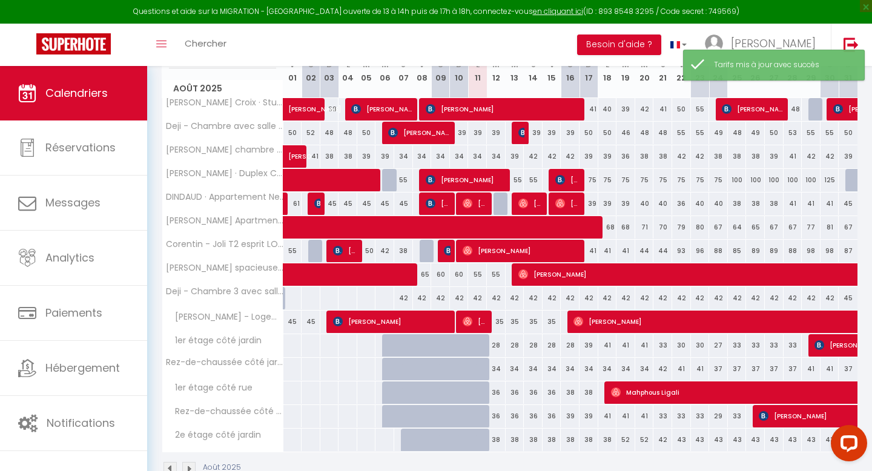
click at [498, 393] on div "36" at bounding box center [496, 392] width 19 height 22
type input "36"
type input "[DATE]"
type input "Mer 13 Août 2025"
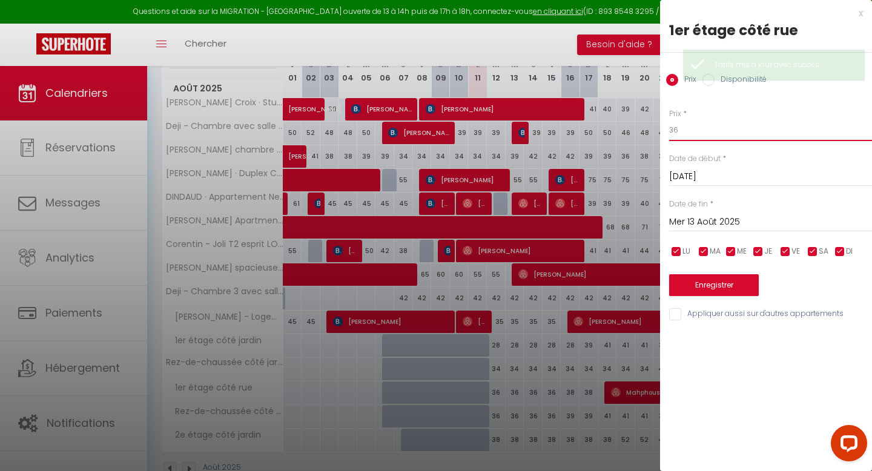
click at [714, 131] on input "36" at bounding box center [770, 130] width 203 height 22
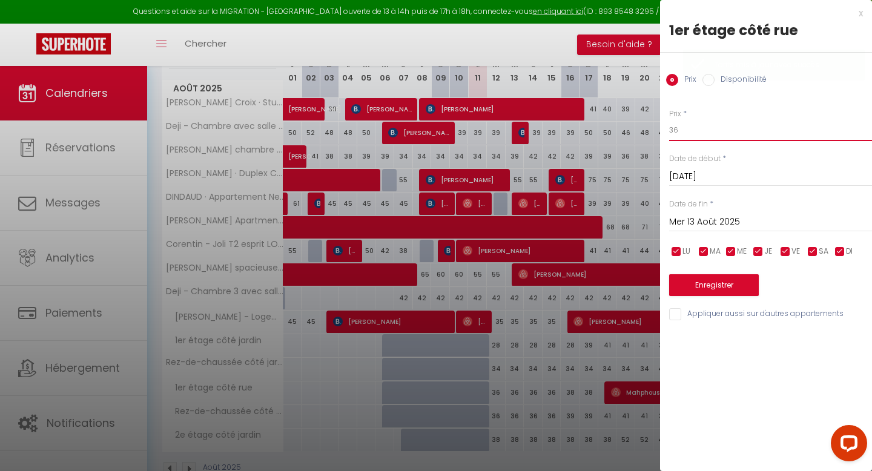
type input "3"
type input "28"
click at [697, 219] on input "Mer 13 Août 2025" at bounding box center [770, 222] width 203 height 16
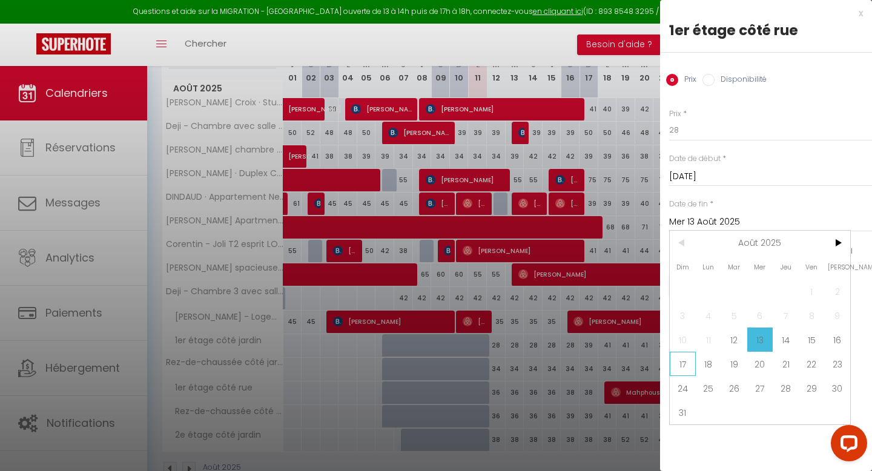
click at [684, 363] on span "17" at bounding box center [683, 364] width 26 height 24
type input "Dim 17 Août 2025"
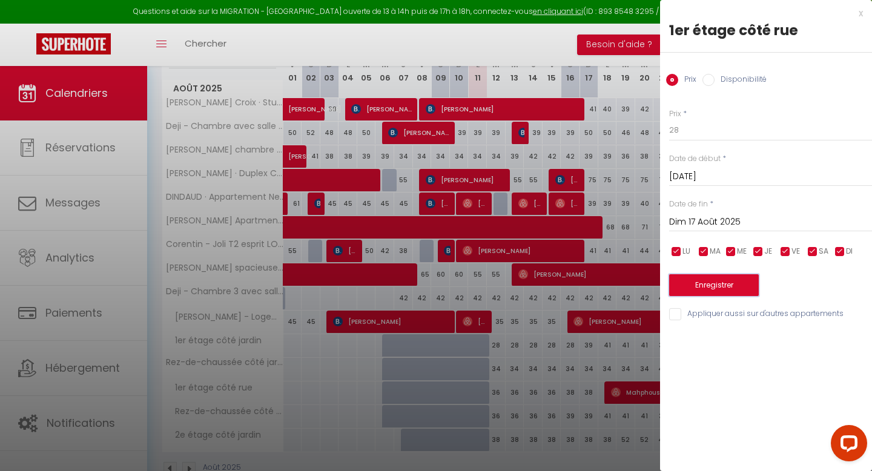
click at [729, 285] on button "Enregistrer" at bounding box center [714, 285] width 90 height 22
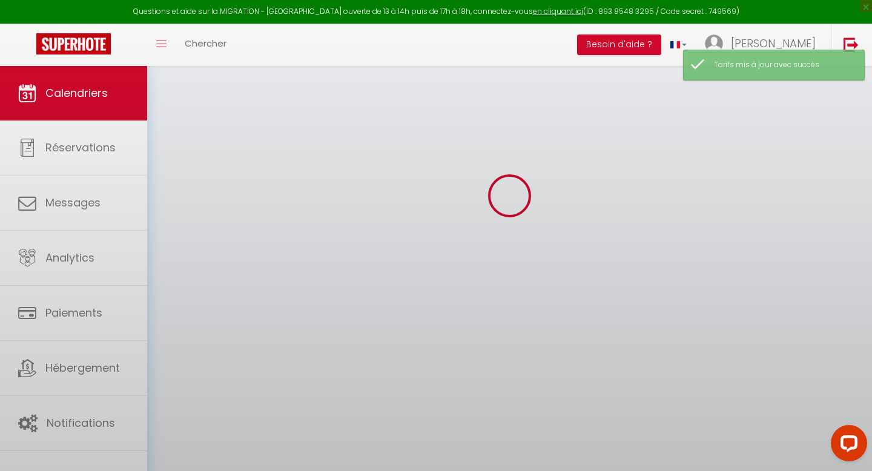
scroll to position [120, 0]
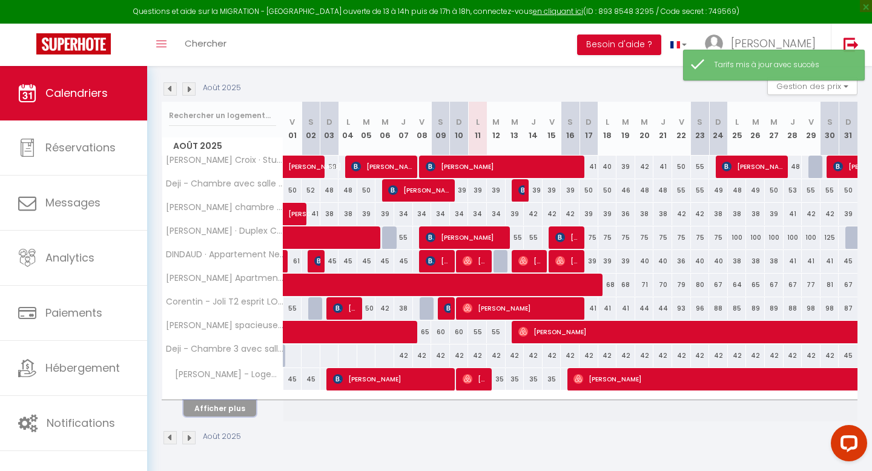
click at [202, 406] on button "Afficher plus" at bounding box center [219, 408] width 73 height 16
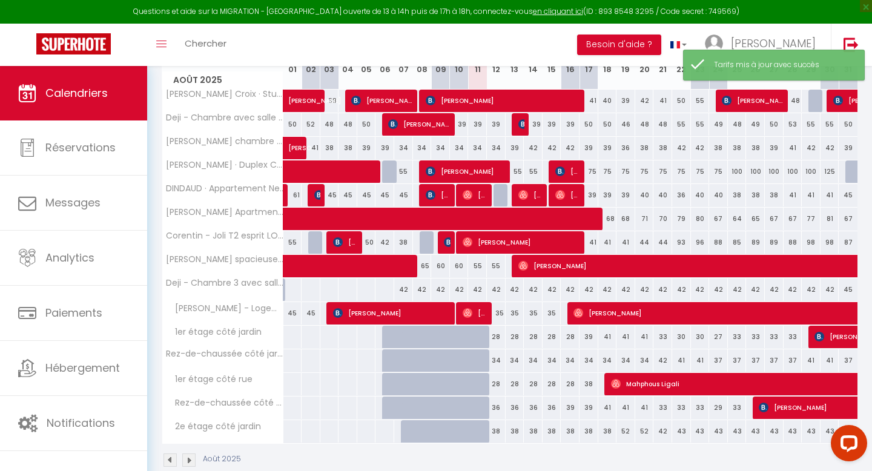
scroll to position [209, 0]
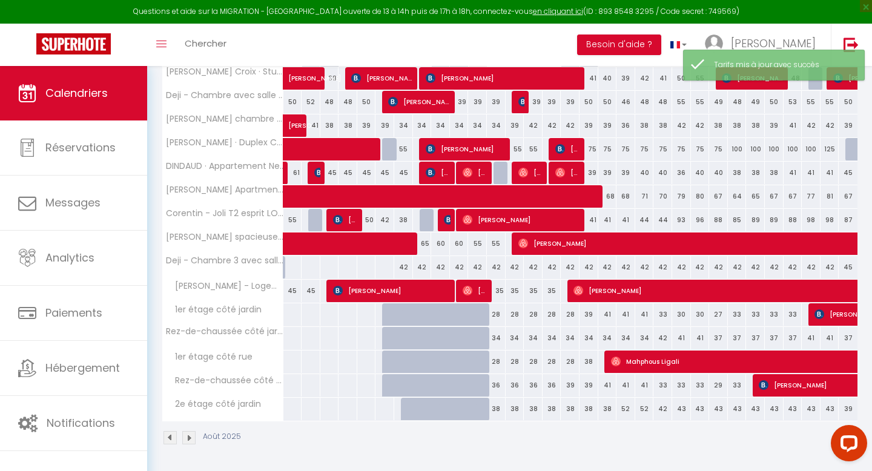
click at [591, 365] on div "38" at bounding box center [588, 362] width 19 height 22
type input "38"
type input "Dim 17 Août 2025"
type input "Lun 18 Août 2025"
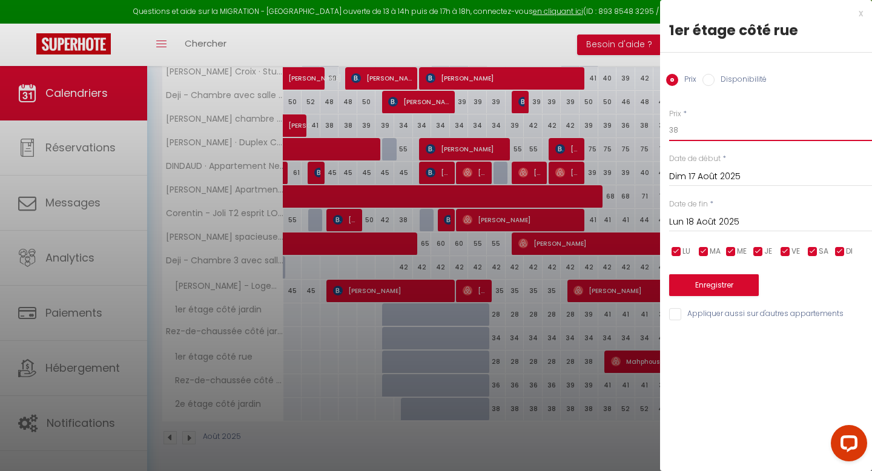
click at [685, 124] on input "38" at bounding box center [770, 130] width 203 height 22
type input "32"
click at [714, 280] on button "Enregistrer" at bounding box center [714, 285] width 90 height 22
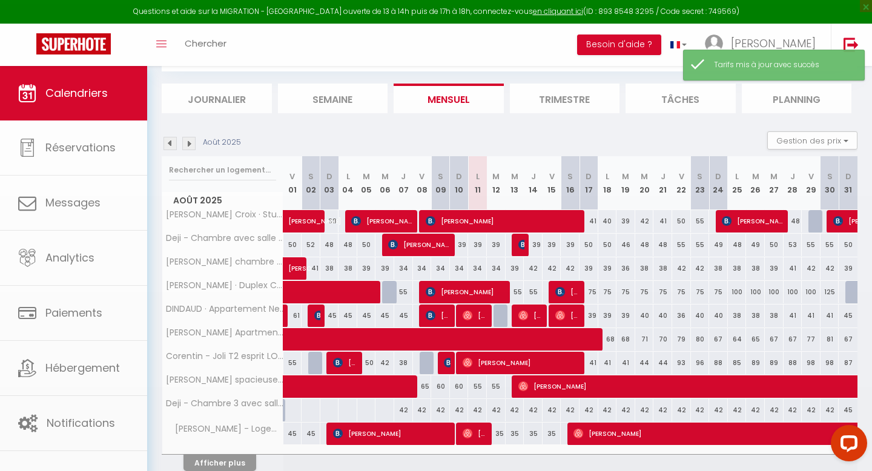
scroll to position [120, 0]
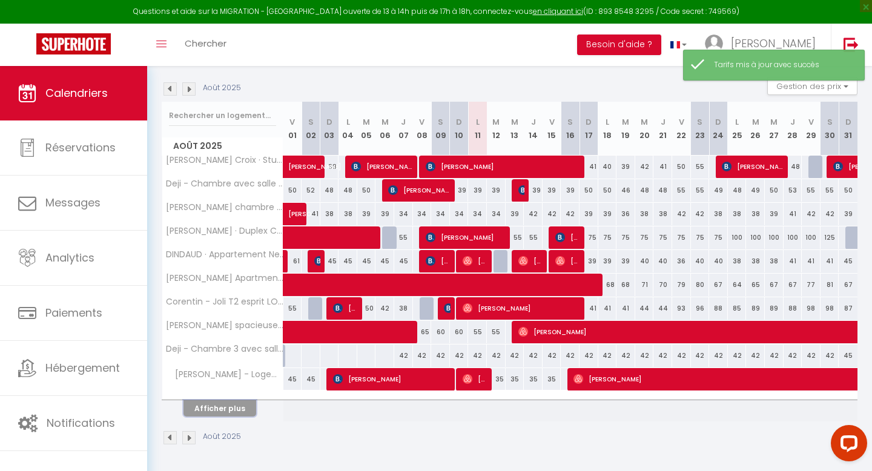
click at [222, 402] on button "Afficher plus" at bounding box center [219, 408] width 73 height 16
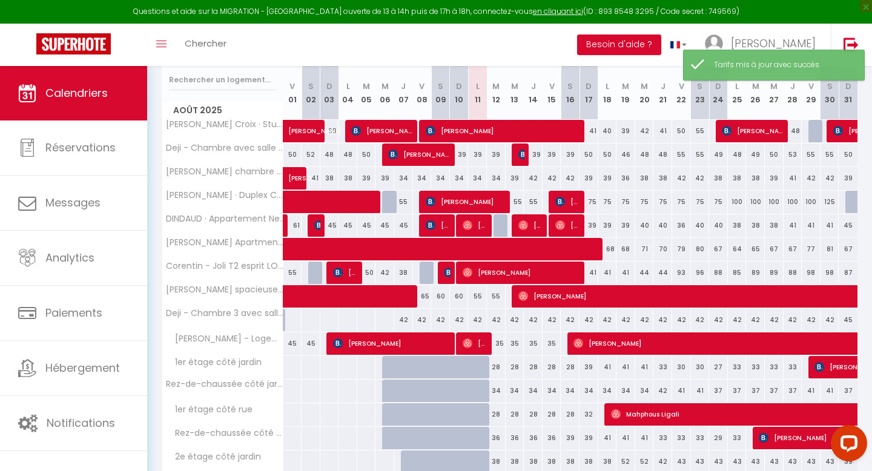
scroll to position [209, 0]
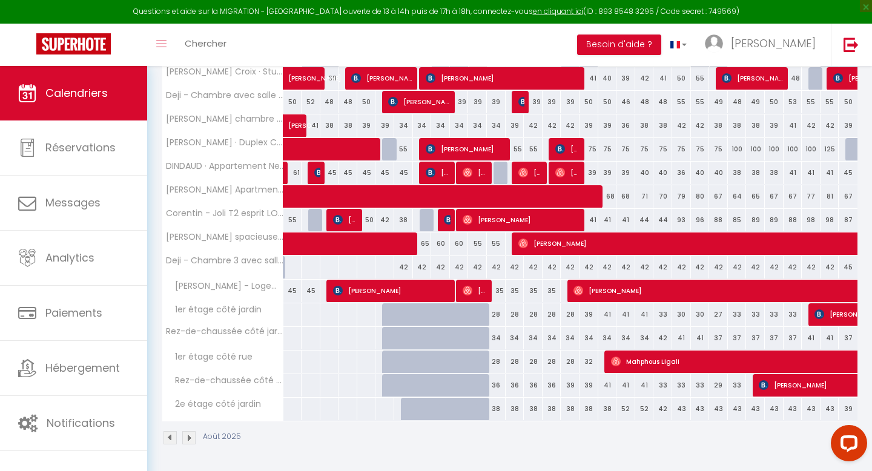
click at [495, 339] on div "34" at bounding box center [496, 338] width 19 height 22
type input "34"
type input "[DATE]"
type input "Mer 13 Août 2025"
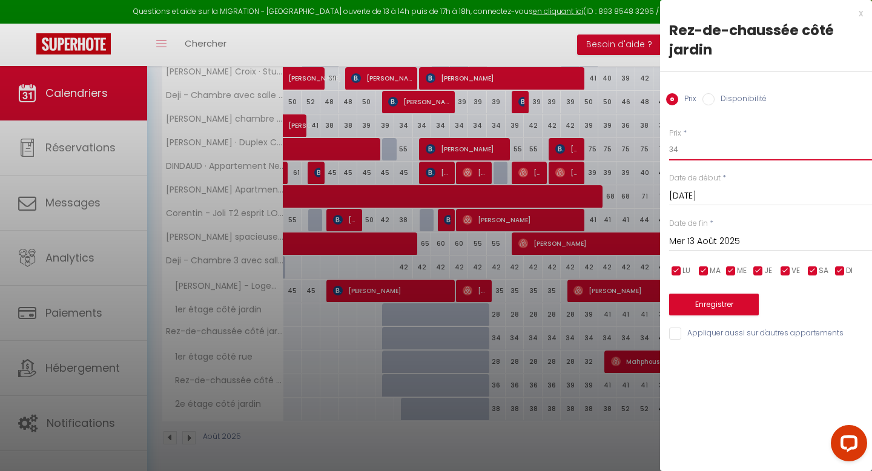
click at [680, 148] on input "34" at bounding box center [770, 150] width 203 height 22
type input "32"
click at [700, 244] on input "Mer 13 Août 2025" at bounding box center [770, 242] width 203 height 16
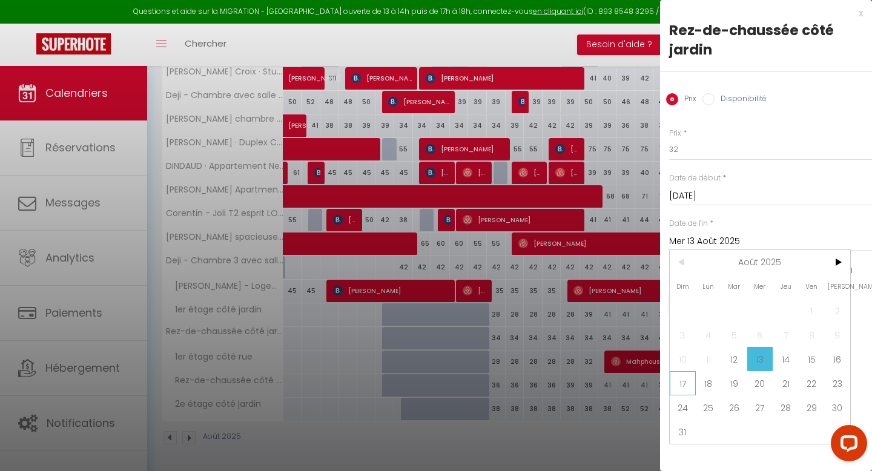
click at [678, 384] on span "17" at bounding box center [683, 383] width 26 height 24
type input "Dim 17 Août 2025"
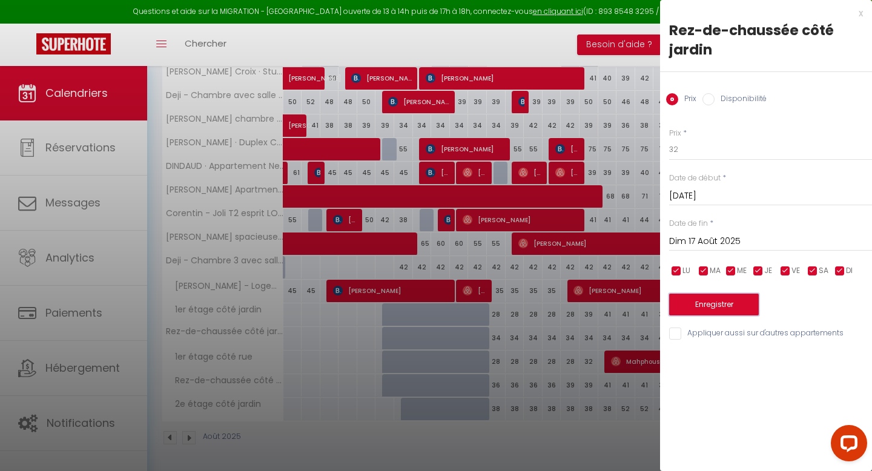
click at [725, 310] on button "Enregistrer" at bounding box center [714, 305] width 90 height 22
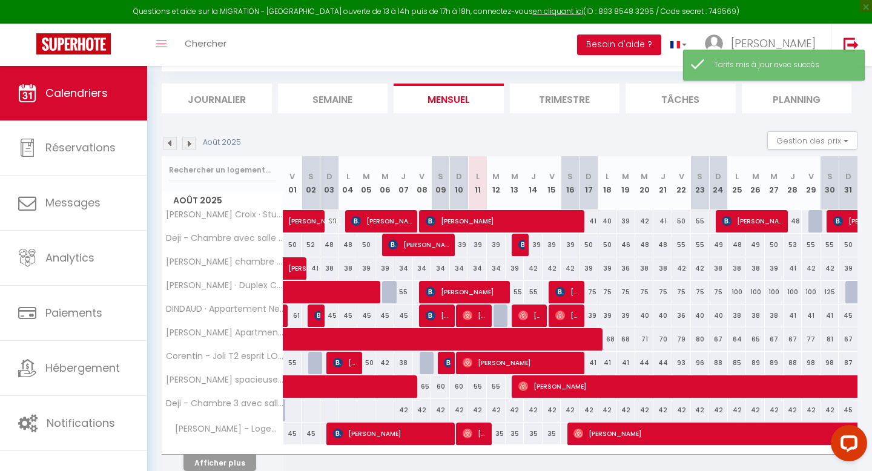
scroll to position [120, 0]
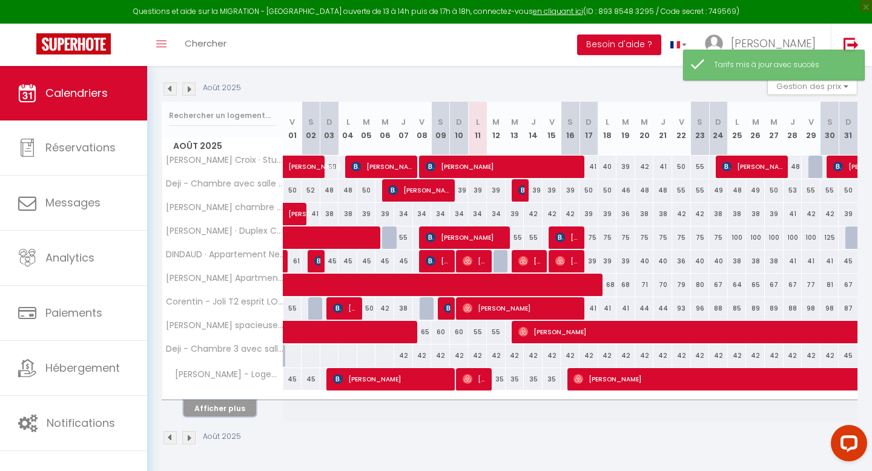
click at [212, 407] on button "Afficher plus" at bounding box center [219, 408] width 73 height 16
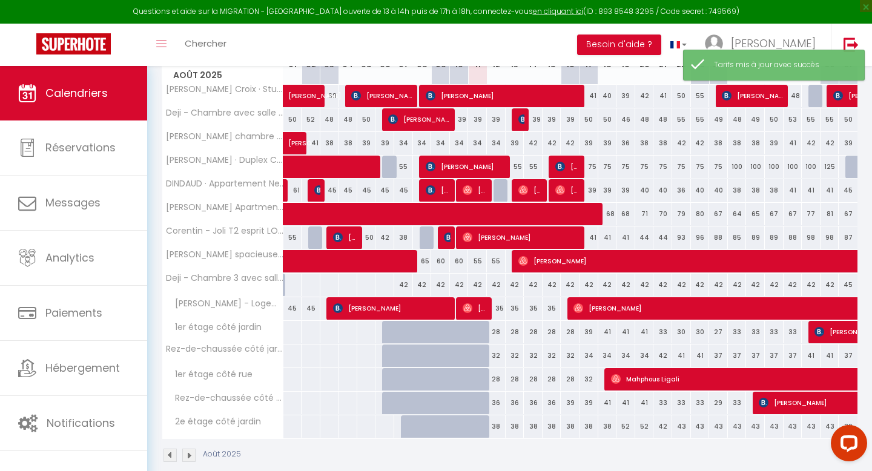
scroll to position [209, 0]
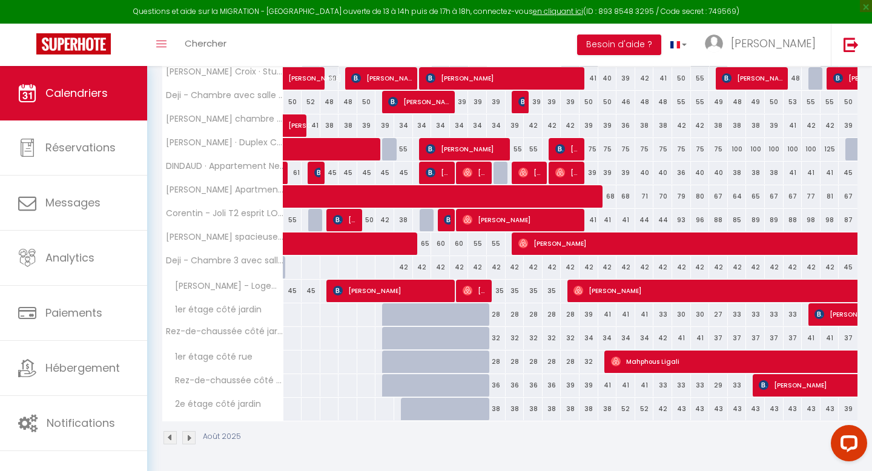
click at [496, 387] on div "36" at bounding box center [496, 385] width 19 height 22
type input "36"
type input "[DATE]"
type input "Mer 13 Août 2025"
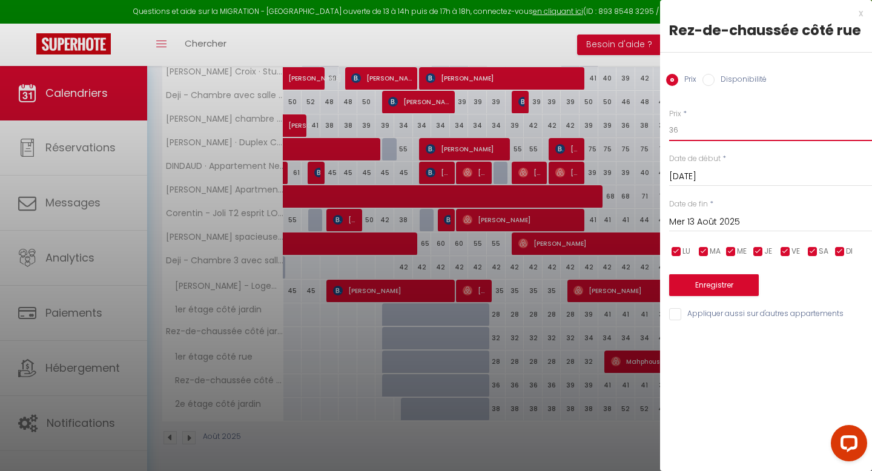
click at [698, 129] on input "36" at bounding box center [770, 130] width 203 height 22
type input "3"
type input "28"
click at [705, 220] on input "Mer 13 Août 2025" at bounding box center [770, 222] width 203 height 16
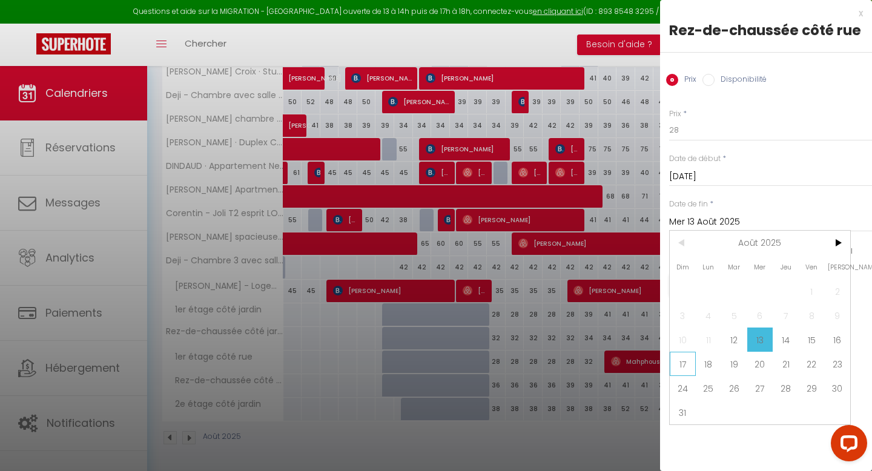
click at [678, 374] on span "17" at bounding box center [683, 364] width 26 height 24
type input "Dim 17 Août 2025"
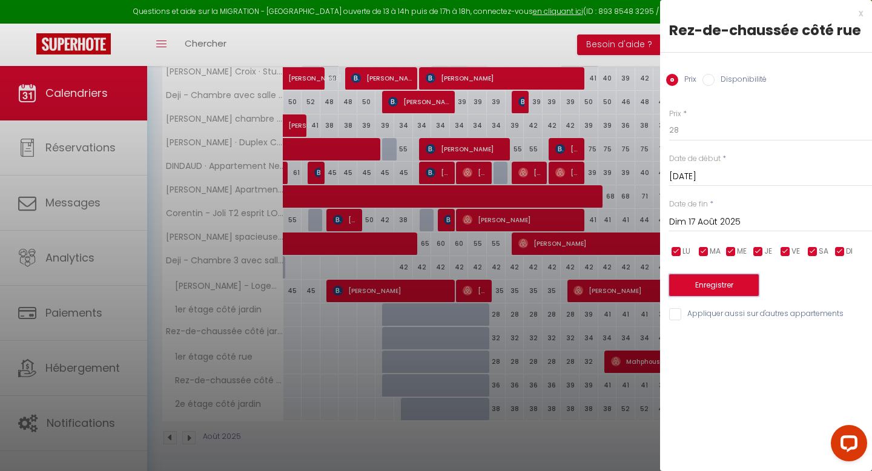
click at [733, 287] on button "Enregistrer" at bounding box center [714, 285] width 90 height 22
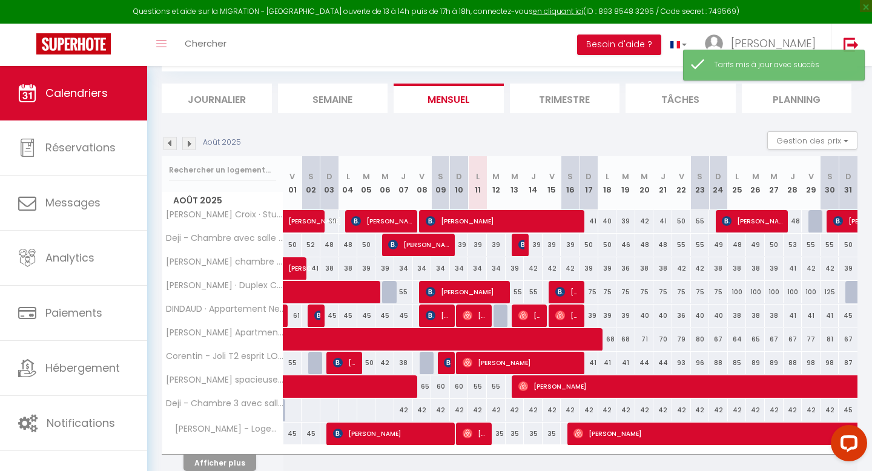
scroll to position [120, 0]
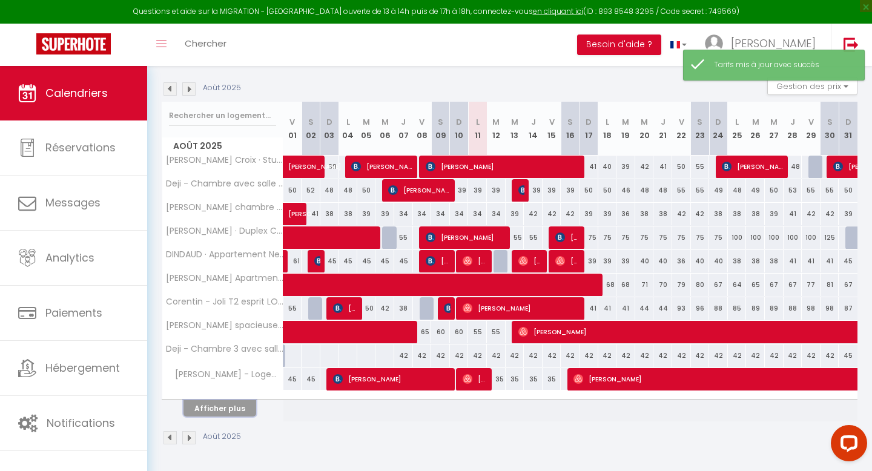
click at [216, 407] on button "Afficher plus" at bounding box center [219, 408] width 73 height 16
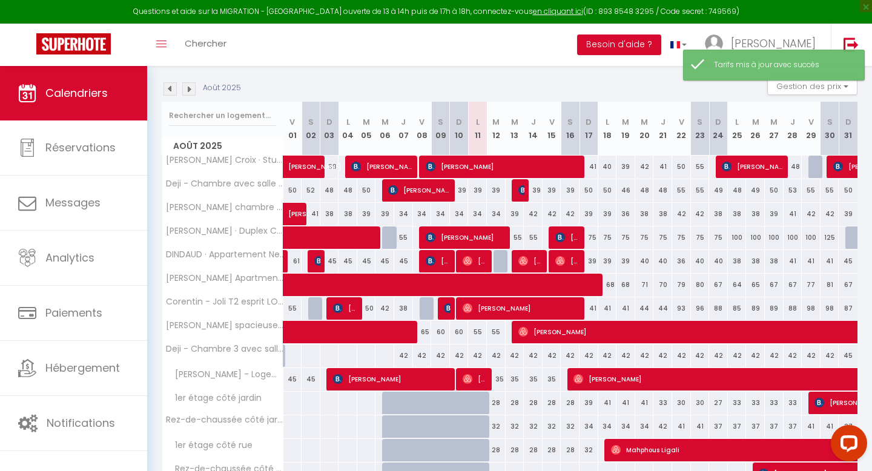
scroll to position [209, 0]
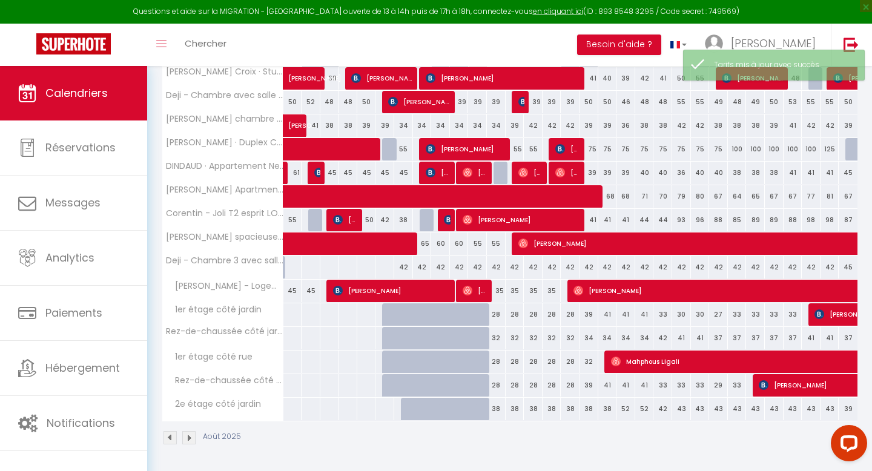
click at [492, 409] on div "38" at bounding box center [496, 409] width 19 height 22
type input "38"
type input "[DATE]"
type input "Mer 13 Août 2025"
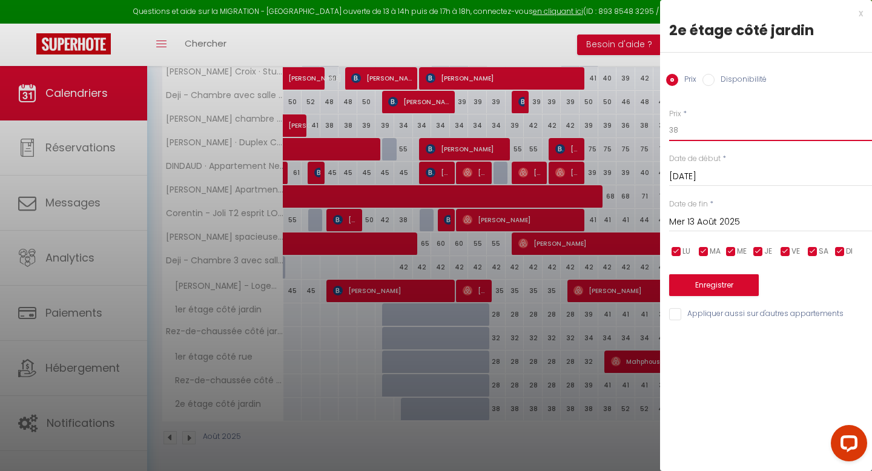
click at [708, 134] on input "38" at bounding box center [770, 130] width 203 height 22
type input "32"
click at [708, 216] on input "Mer 13 Août 2025" at bounding box center [770, 222] width 203 height 16
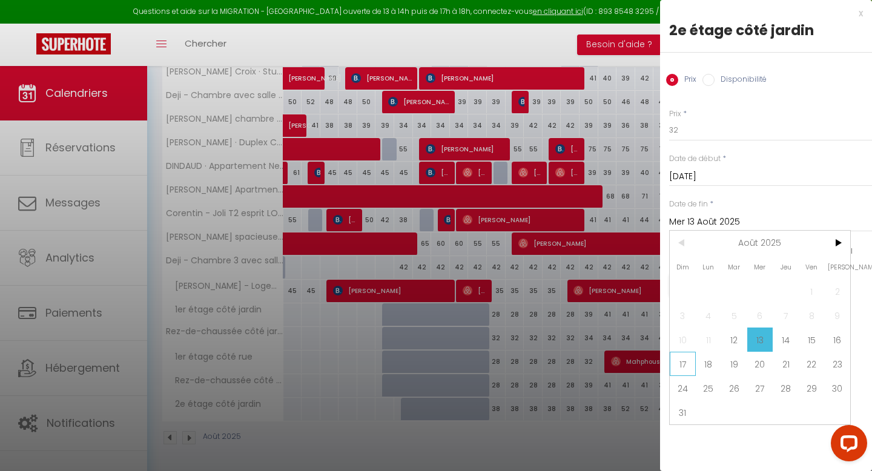
click at [684, 364] on span "17" at bounding box center [683, 364] width 26 height 24
type input "Dim 17 Août 2025"
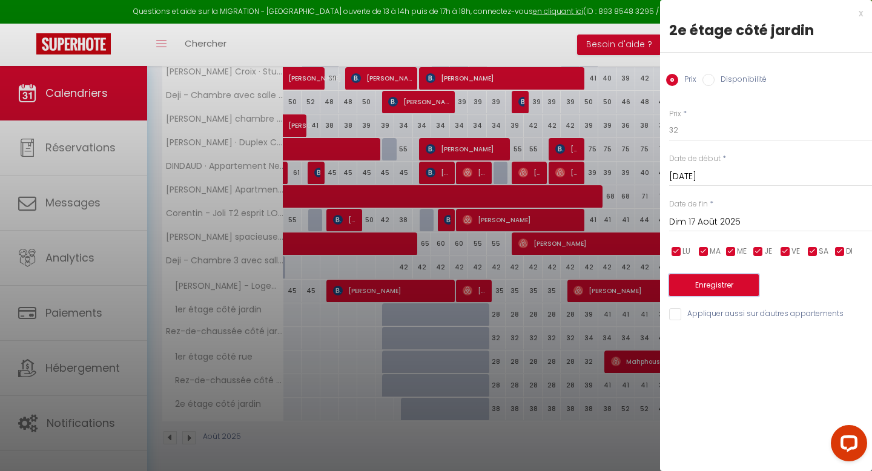
click at [717, 292] on button "Enregistrer" at bounding box center [714, 285] width 90 height 22
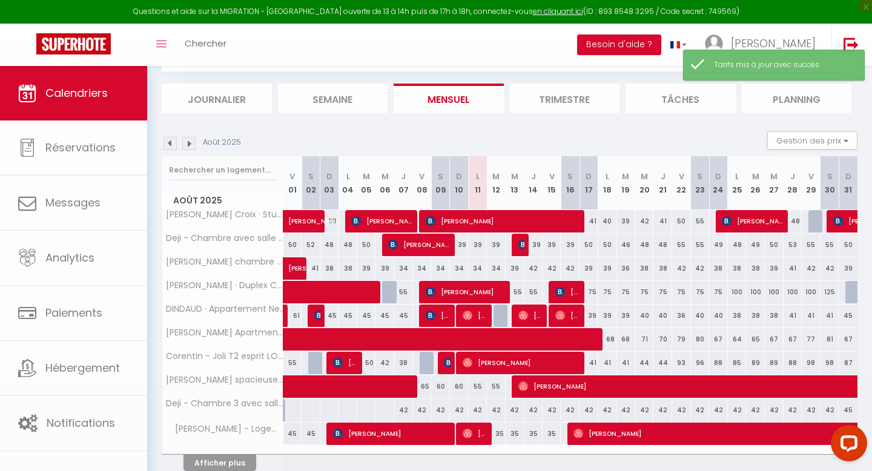
scroll to position [120, 0]
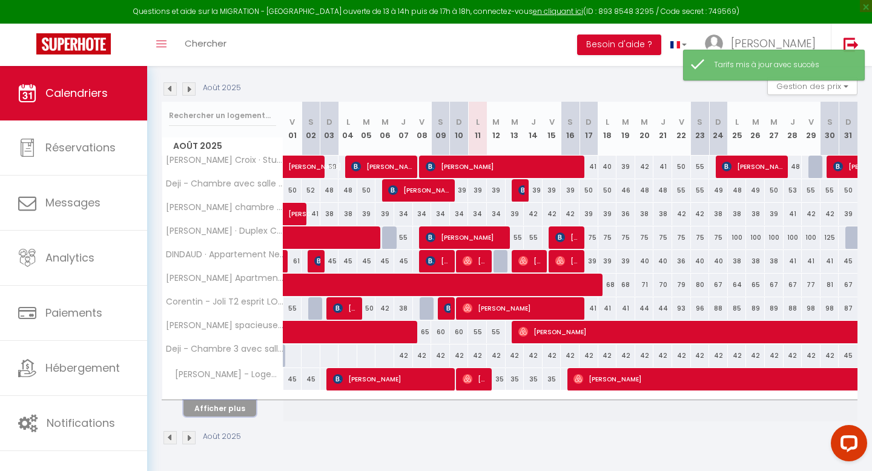
click at [206, 410] on button "Afficher plus" at bounding box center [219, 408] width 73 height 16
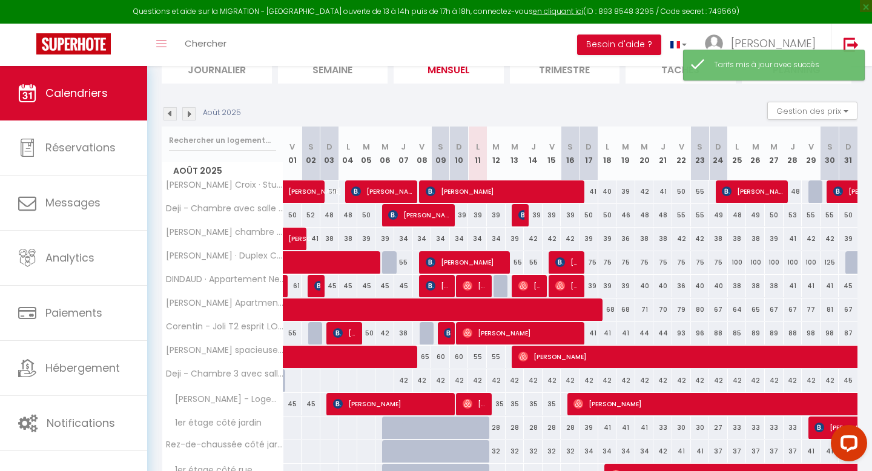
scroll to position [0, 0]
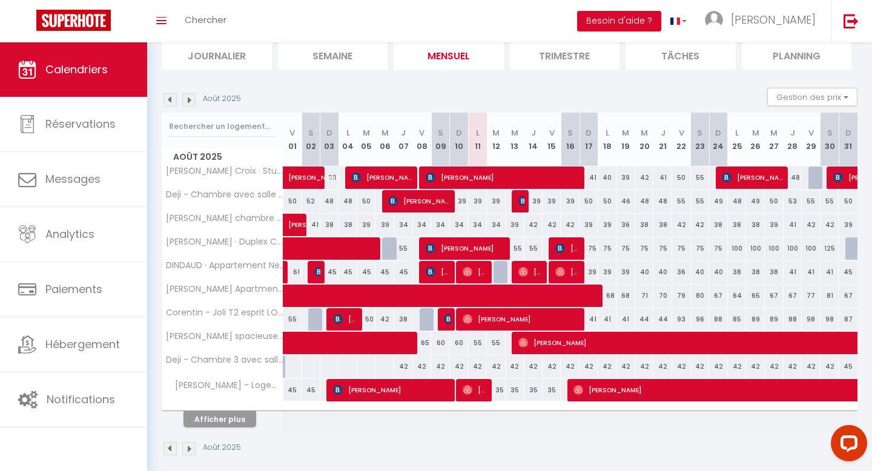
scroll to position [97, 0]
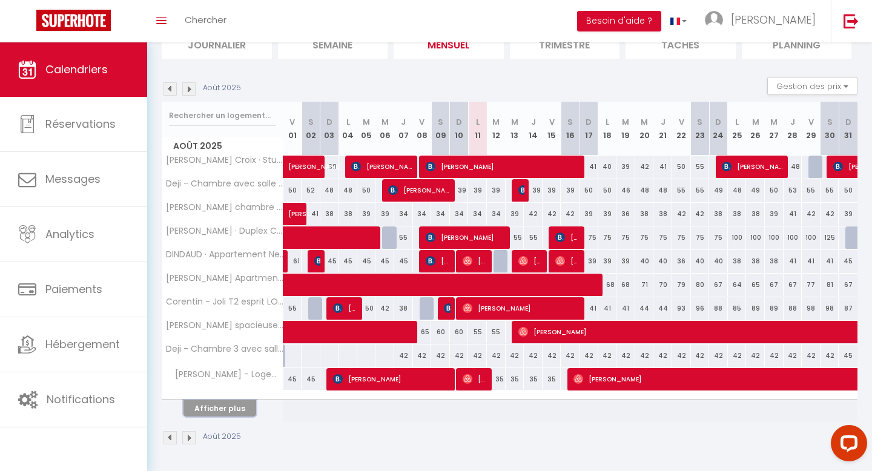
click at [231, 410] on button "Afficher plus" at bounding box center [219, 408] width 73 height 16
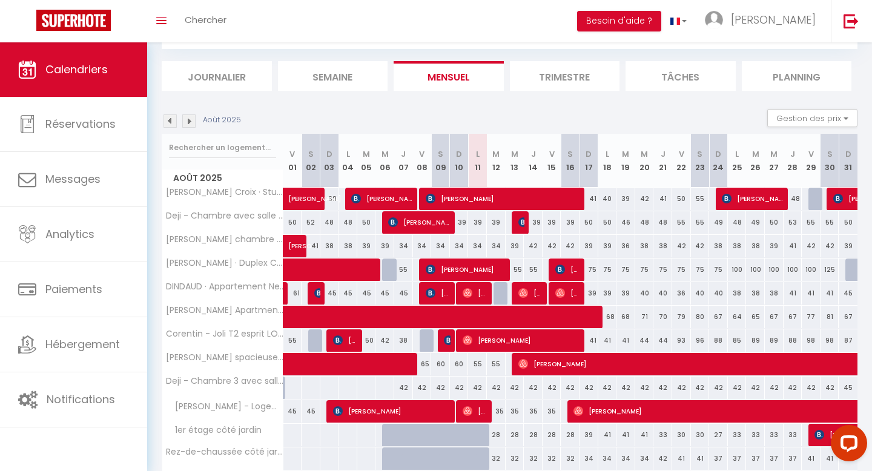
click at [170, 126] on img at bounding box center [169, 120] width 13 height 13
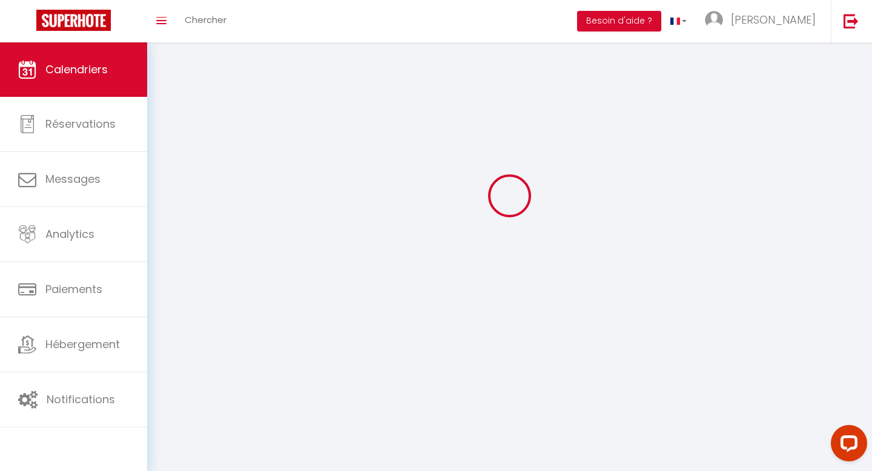
select select
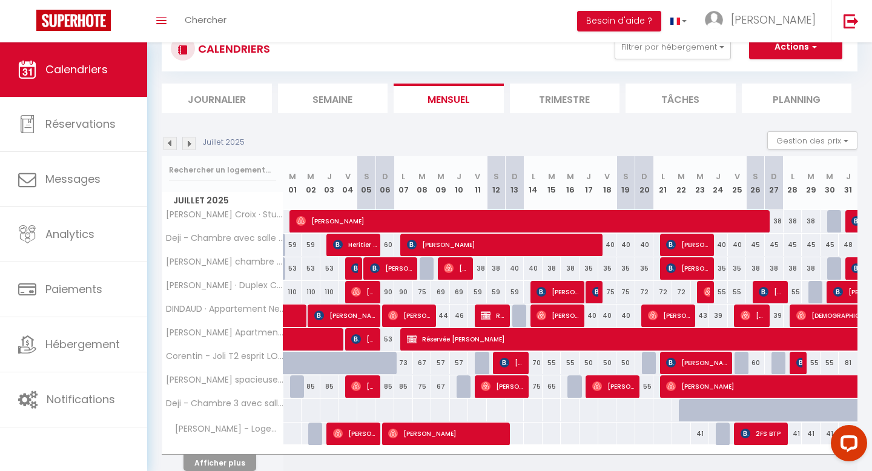
scroll to position [65, 0]
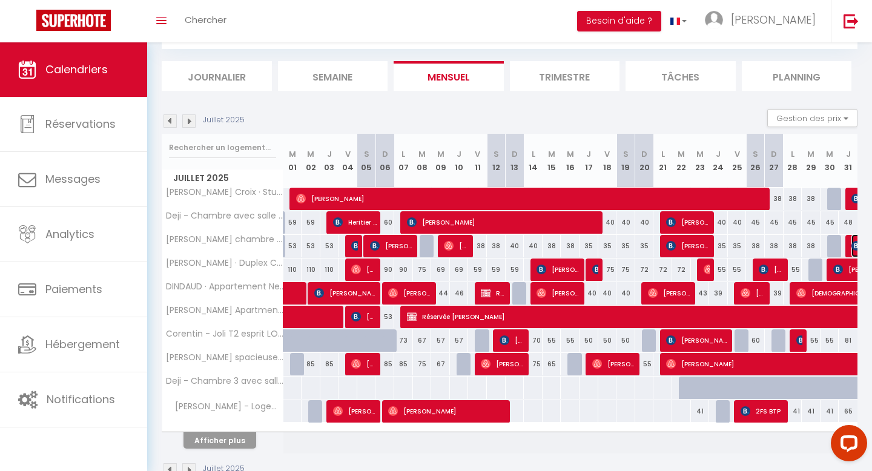
click at [852, 245] on img at bounding box center [856, 246] width 10 height 10
select select "OK"
select select "KO"
select select "0"
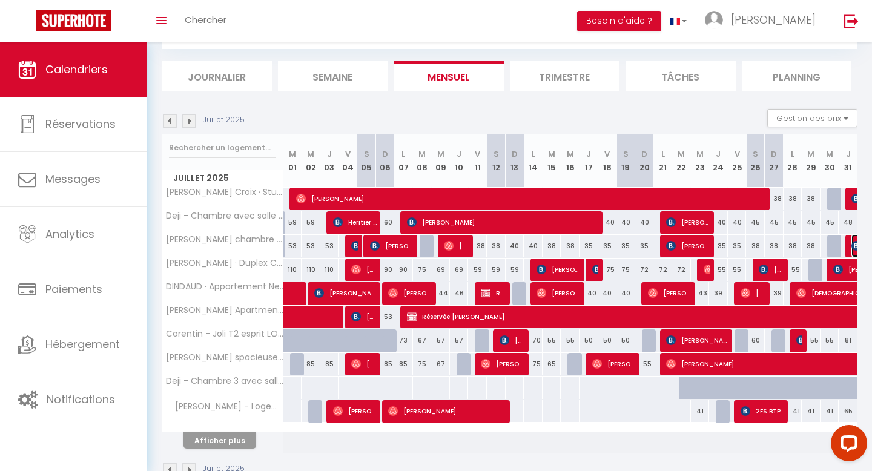
select select "1"
select select
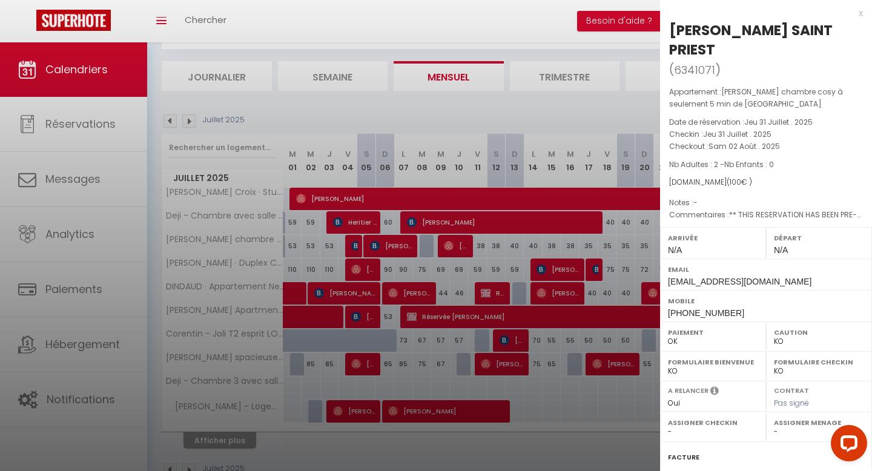
drag, startPoint x: 670, startPoint y: 28, endPoint x: 721, endPoint y: 53, distance: 56.3
click at [721, 53] on div "[PERSON_NAME] SAINT PRIEST" at bounding box center [766, 40] width 194 height 39
copy div "[PERSON_NAME] SAINT PRIEST"
click at [494, 198] on div at bounding box center [436, 235] width 872 height 471
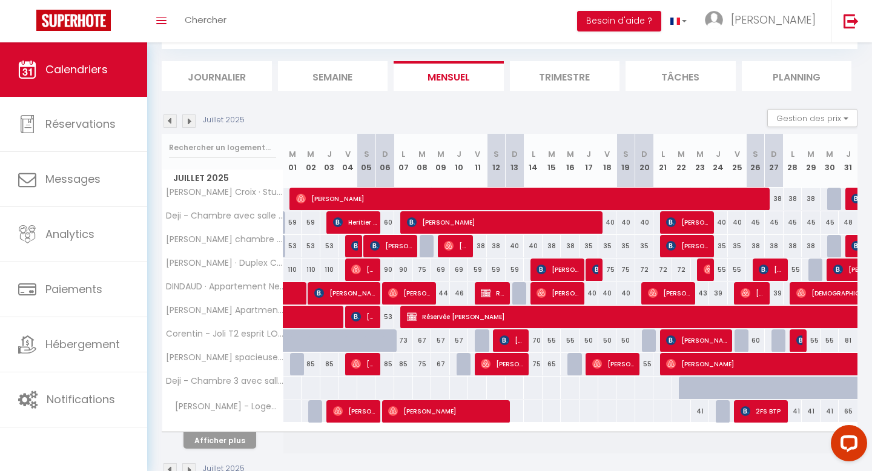
click at [188, 124] on img at bounding box center [188, 120] width 13 height 13
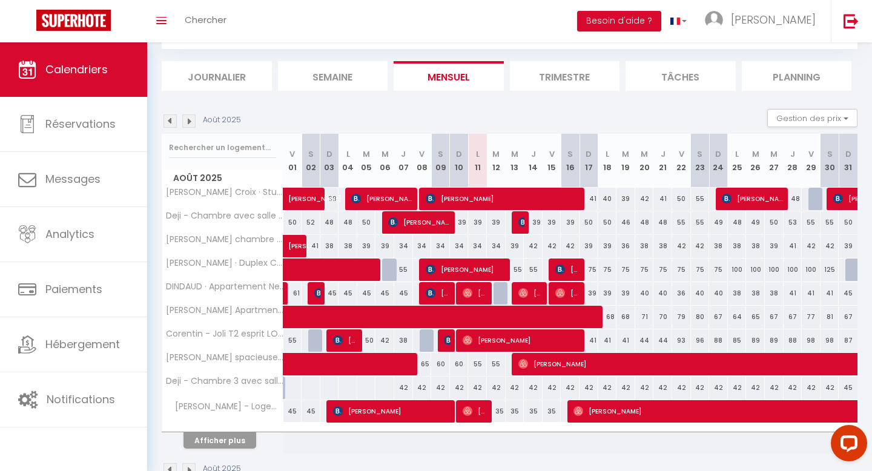
click at [167, 118] on img at bounding box center [169, 120] width 13 height 13
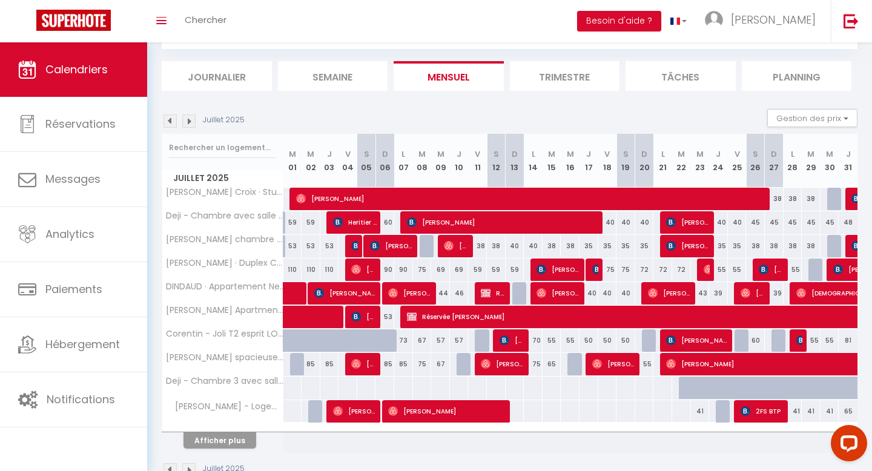
click at [190, 125] on img at bounding box center [188, 120] width 13 height 13
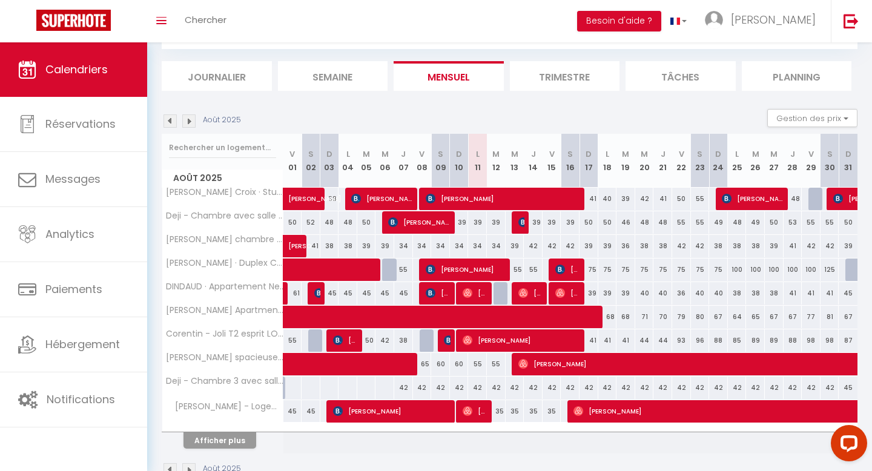
click at [173, 123] on img at bounding box center [169, 120] width 13 height 13
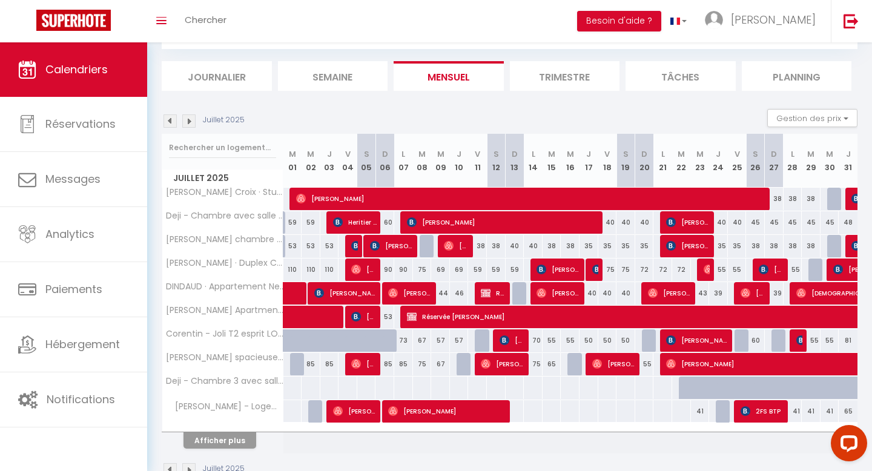
click at [191, 120] on img at bounding box center [188, 120] width 13 height 13
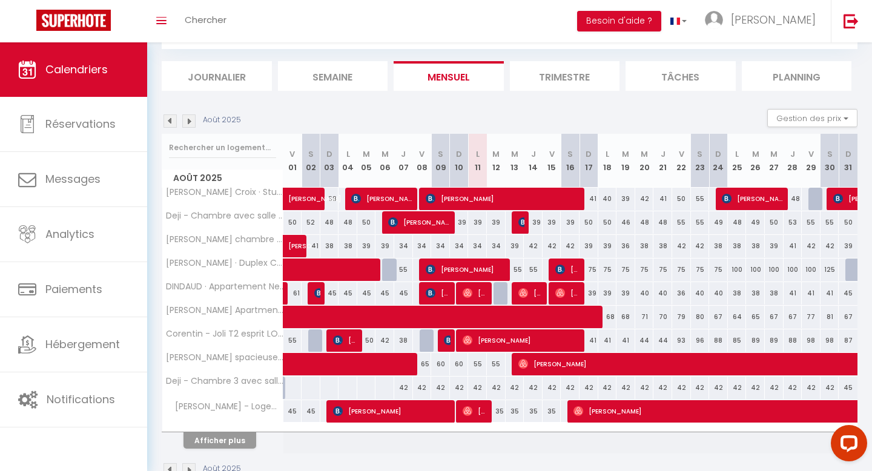
click at [171, 123] on img at bounding box center [169, 120] width 13 height 13
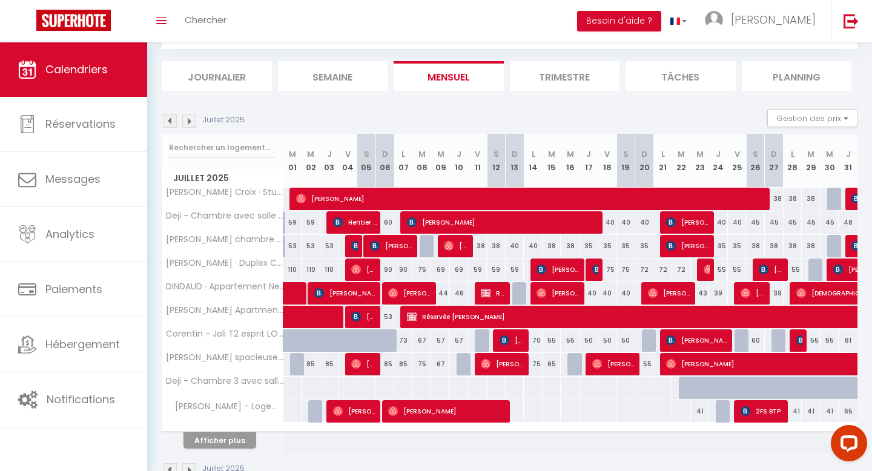
click at [191, 120] on img at bounding box center [188, 120] width 13 height 13
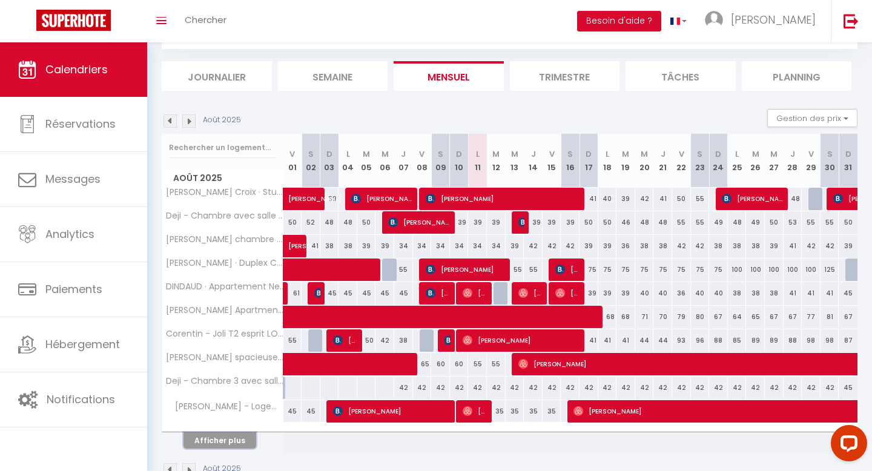
click at [241, 438] on button "Afficher plus" at bounding box center [219, 440] width 73 height 16
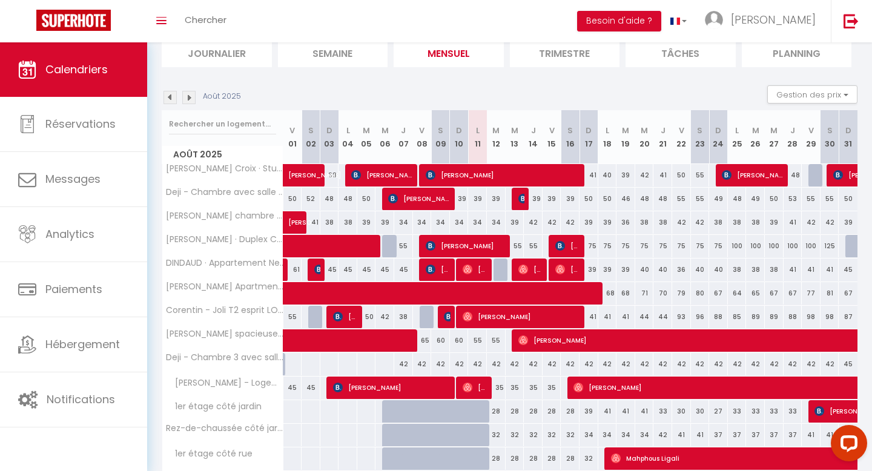
scroll to position [87, 0]
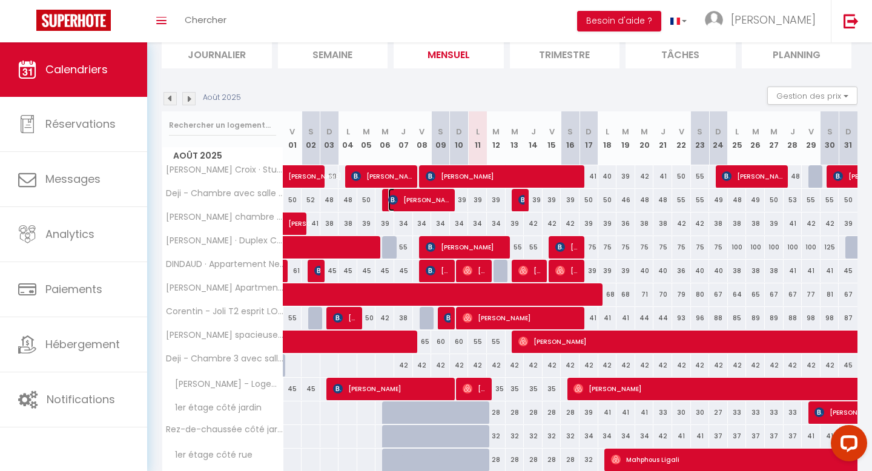
click at [399, 202] on span "[PERSON_NAME]" at bounding box center [419, 199] width 62 height 23
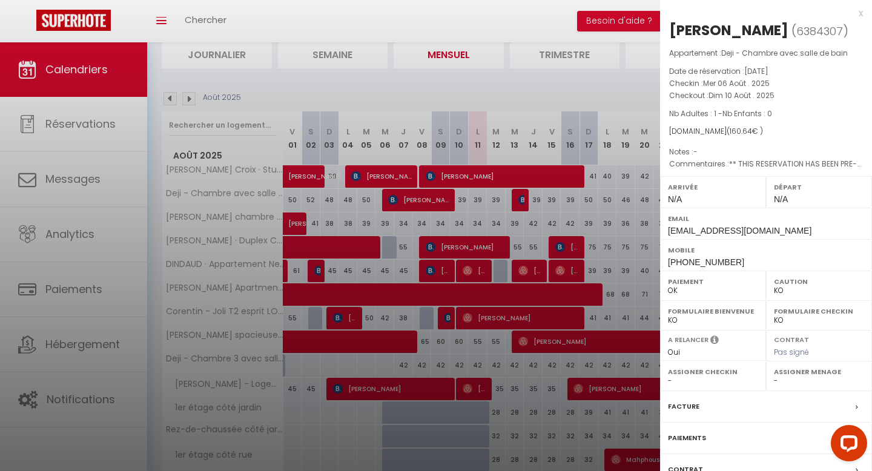
click at [559, 129] on div at bounding box center [436, 235] width 872 height 471
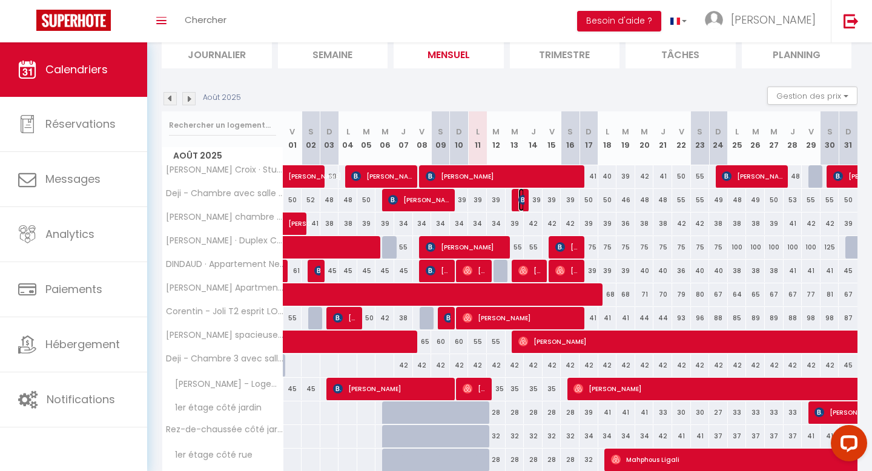
click at [524, 200] on img at bounding box center [523, 200] width 10 height 10
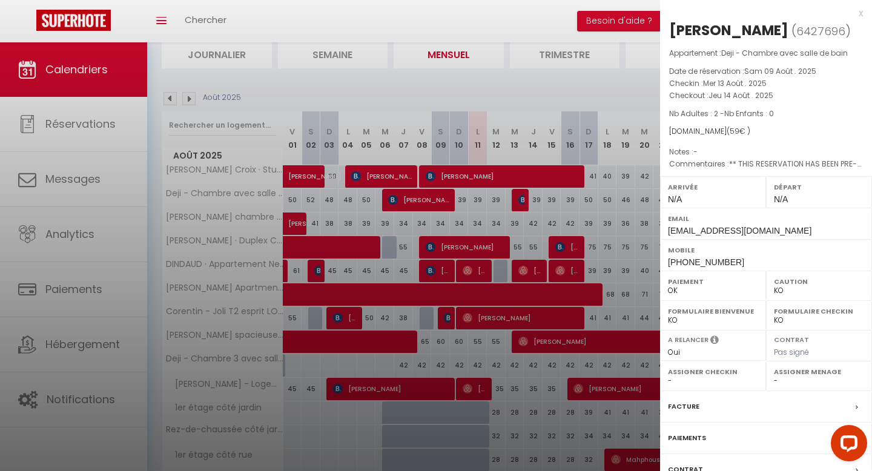
click at [564, 216] on div at bounding box center [436, 235] width 872 height 471
